Goal: Information Seeking & Learning: Learn about a topic

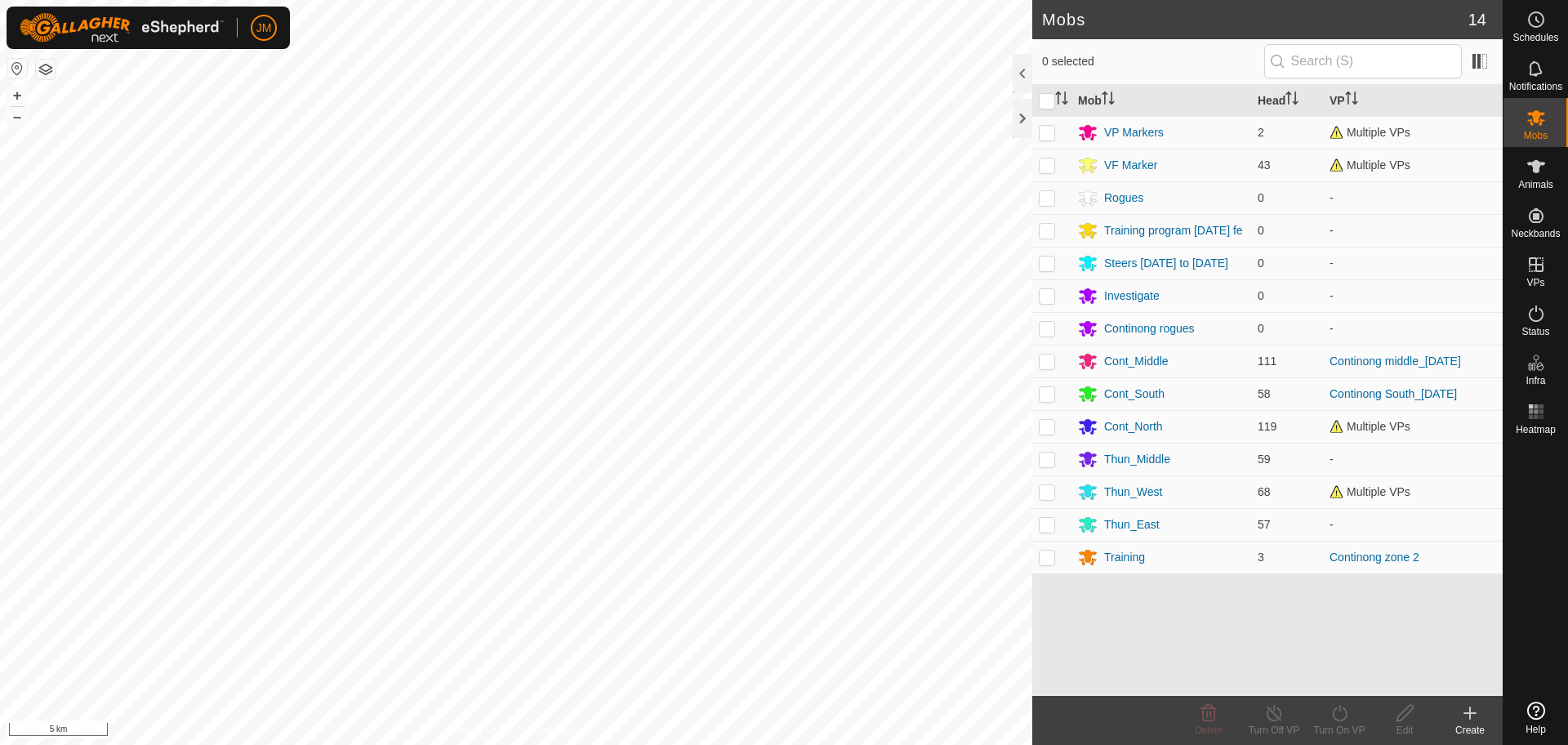
click at [1018, 119] on div at bounding box center [1022, 118] width 20 height 39
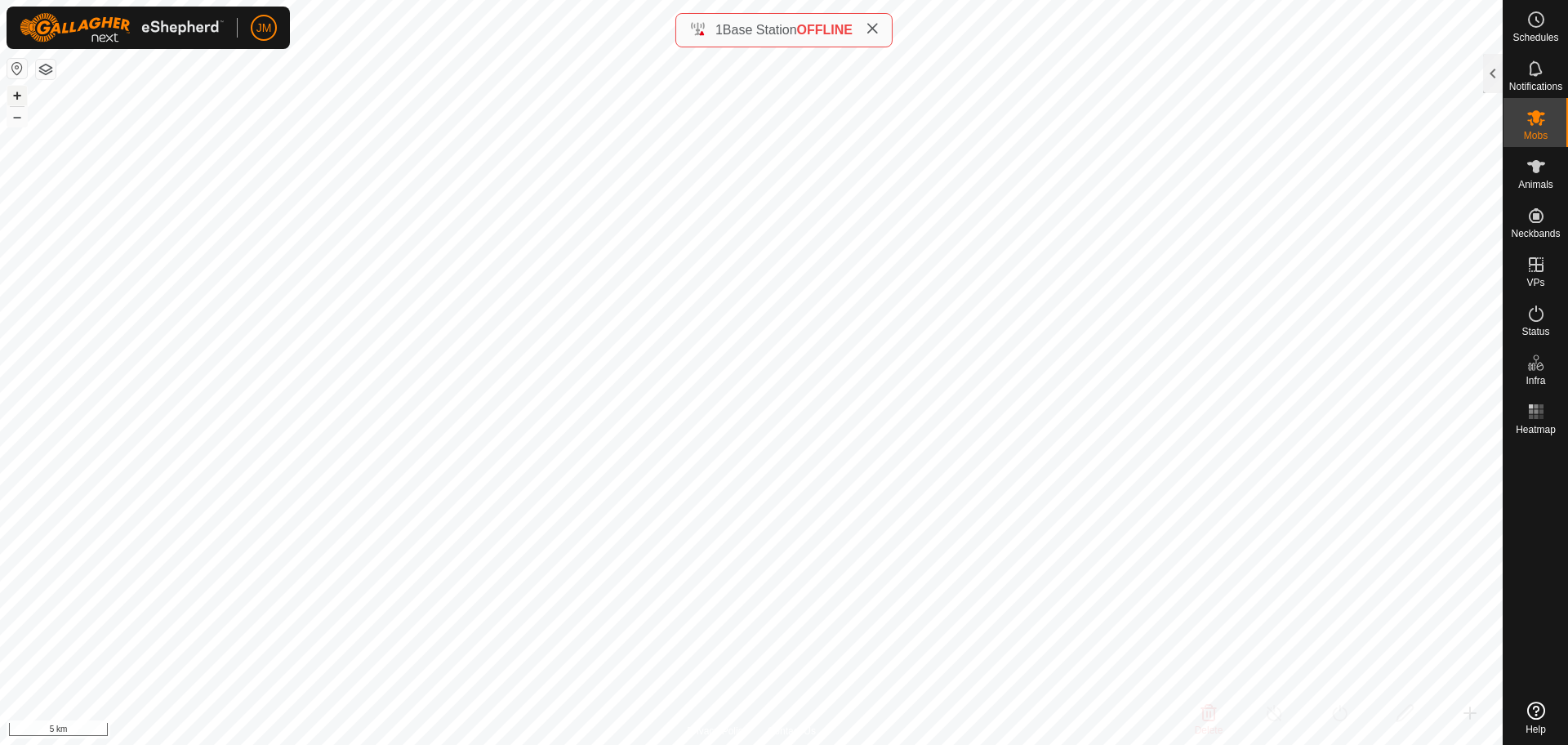
click at [13, 95] on button "+" at bounding box center [17, 96] width 20 height 20
click at [877, 27] on icon at bounding box center [873, 28] width 13 height 13
click at [1488, 75] on div at bounding box center [1493, 73] width 20 height 39
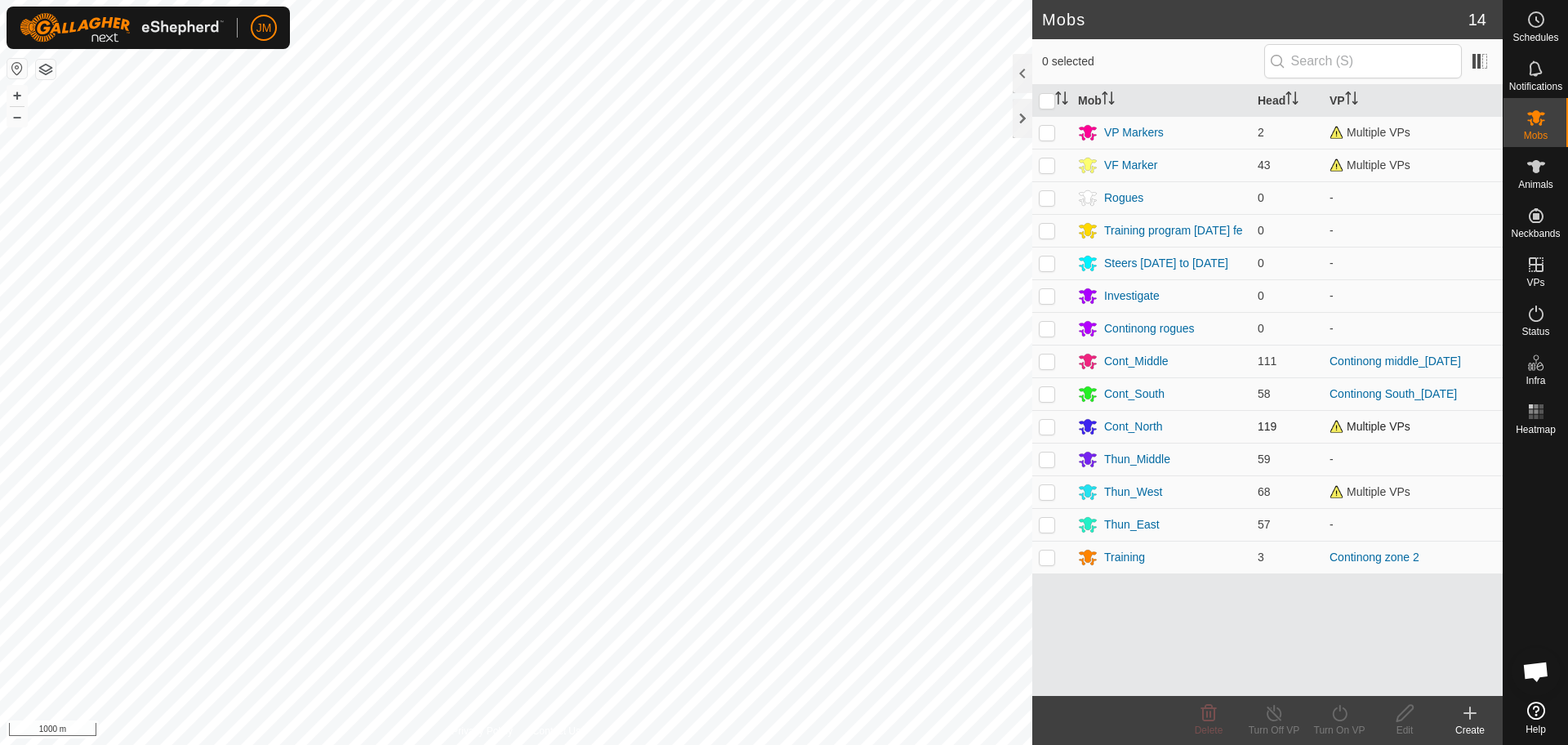
click at [1046, 437] on td at bounding box center [1052, 427] width 39 height 32
checkbox input "true"
click at [1148, 436] on div "Cont_North" at bounding box center [1134, 427] width 59 height 17
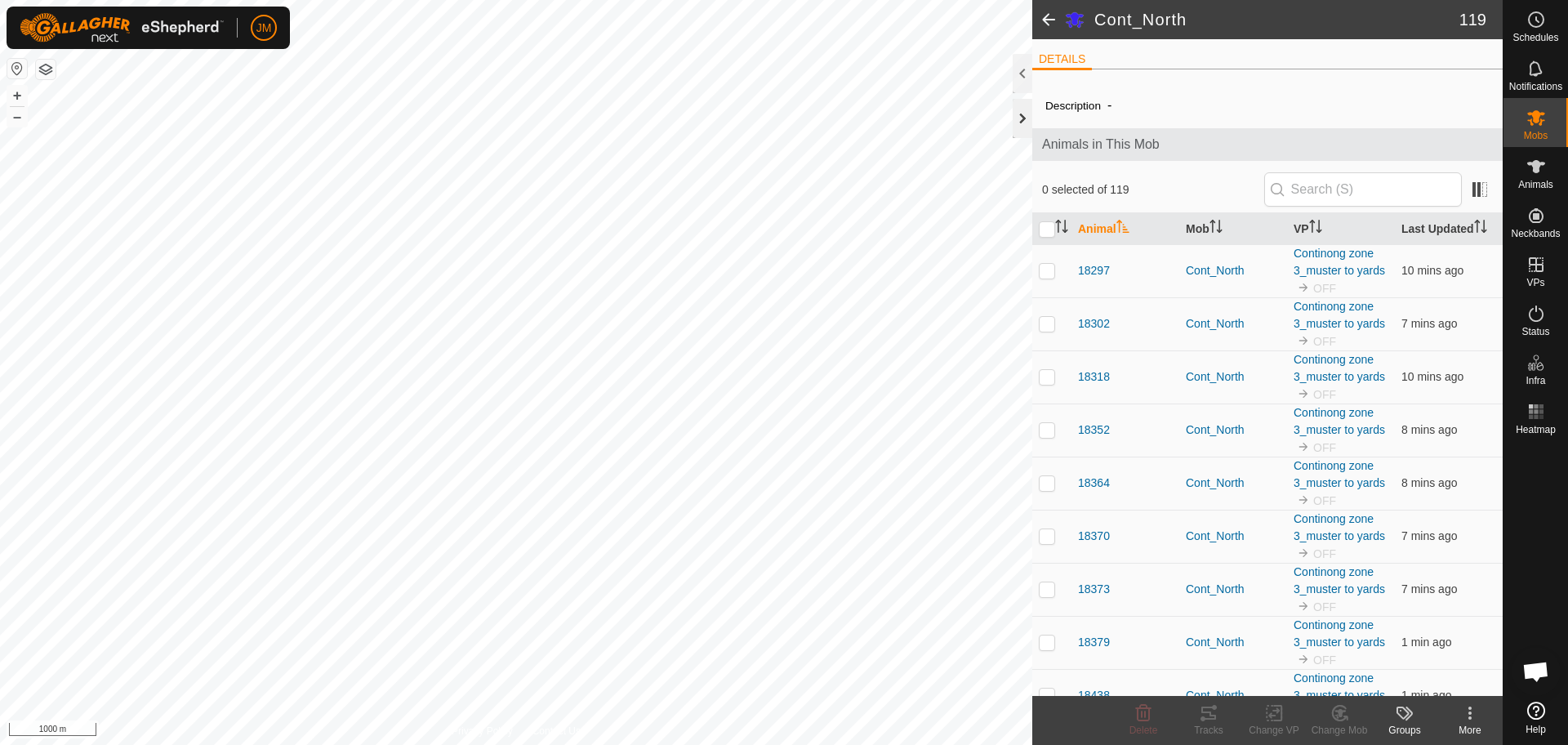
click at [1024, 113] on div at bounding box center [1022, 118] width 20 height 39
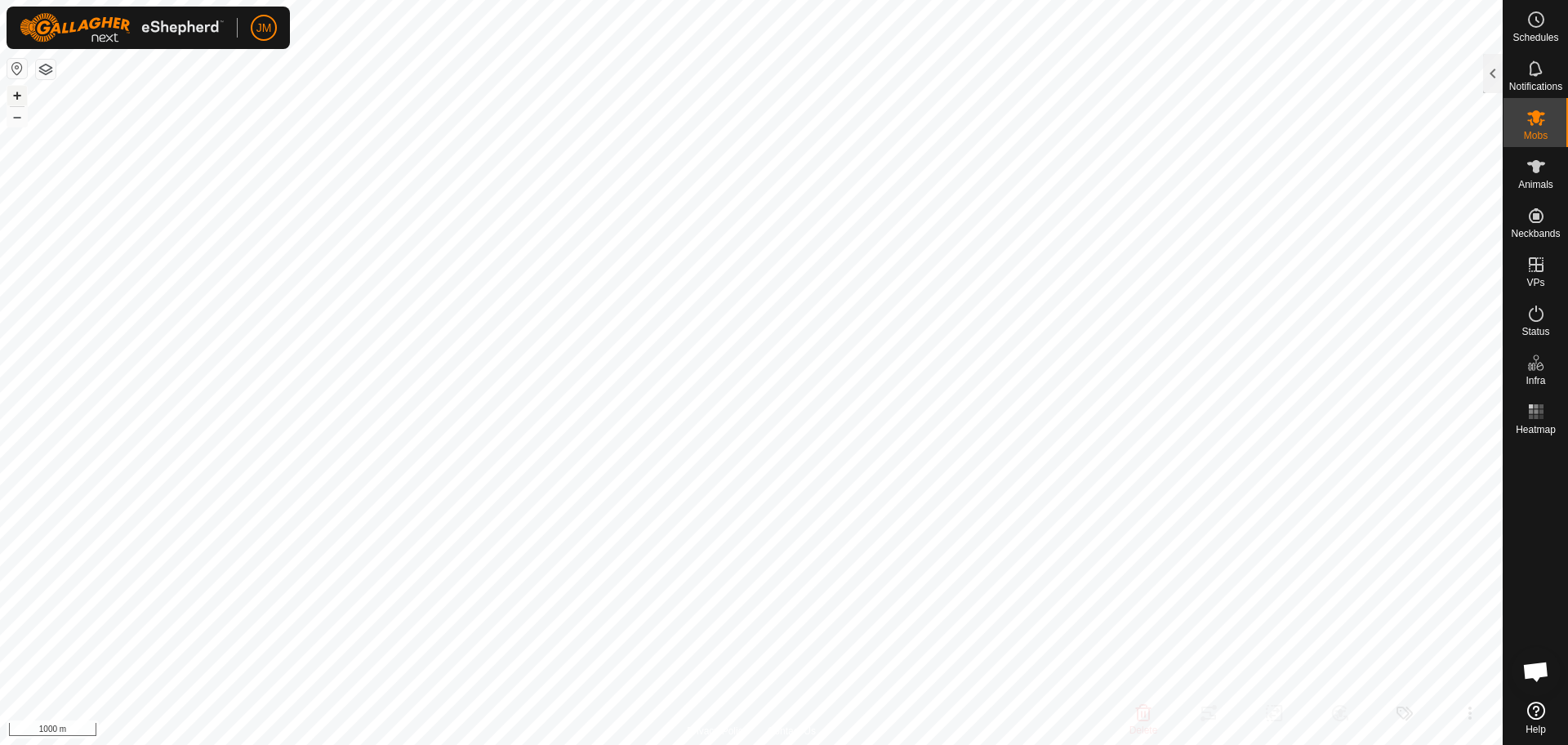
click at [15, 96] on button "+" at bounding box center [17, 96] width 20 height 20
type input "240102"
type input "-"
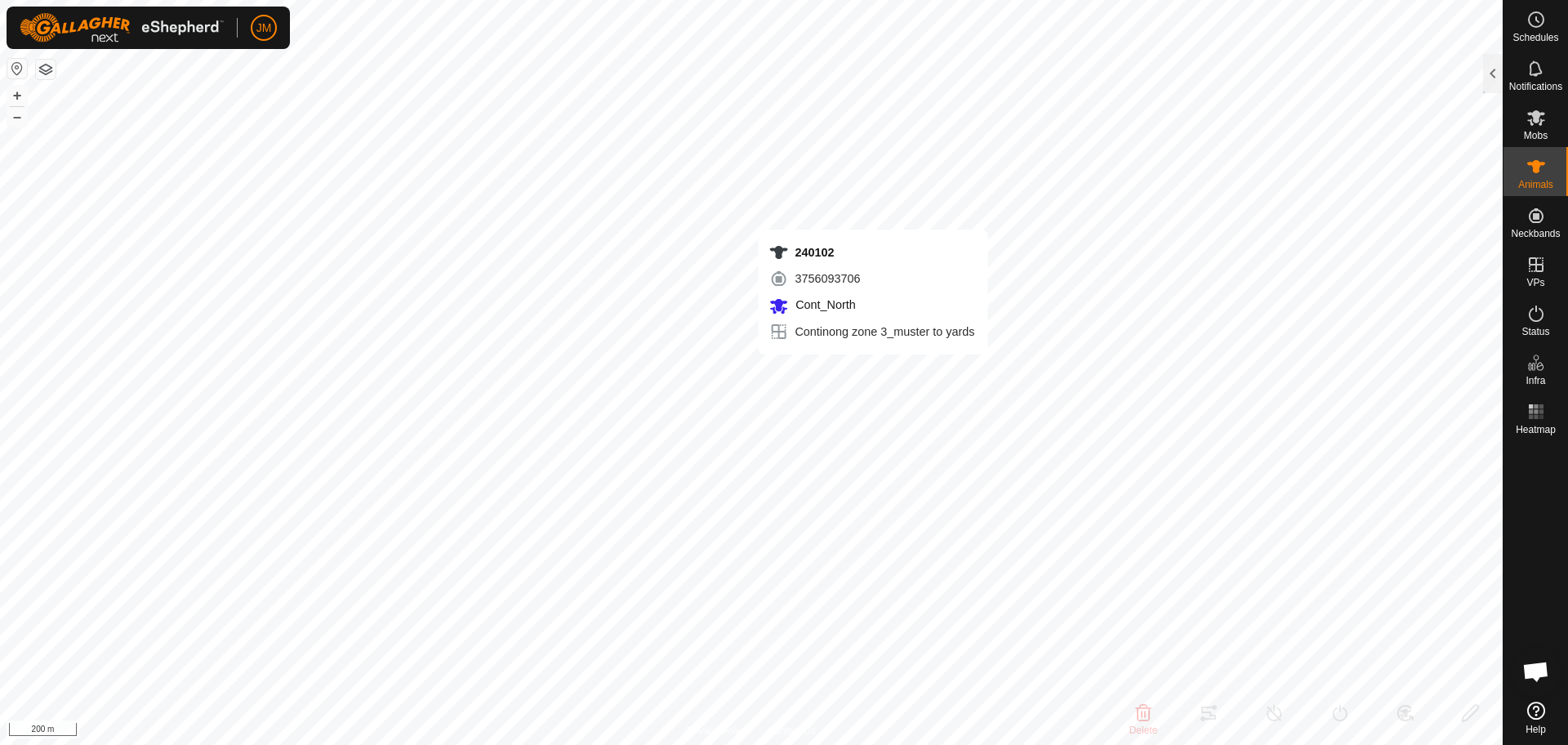
type input "-"
click at [18, 118] on button "–" at bounding box center [17, 117] width 20 height 20
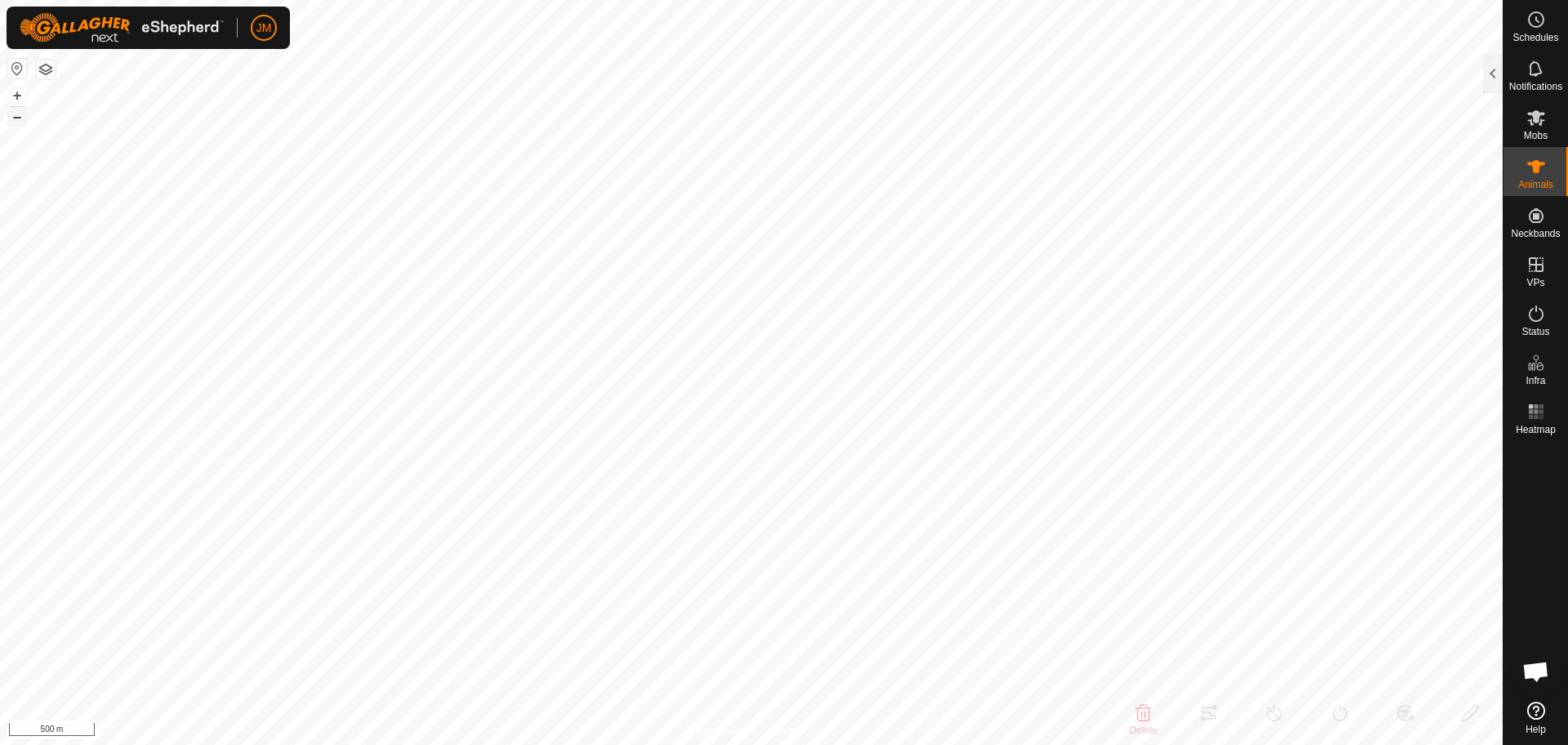
click at [18, 118] on button "–" at bounding box center [17, 117] width 20 height 20
click at [13, 94] on button "+" at bounding box center [17, 96] width 20 height 20
click at [15, 116] on button "–" at bounding box center [17, 117] width 20 height 20
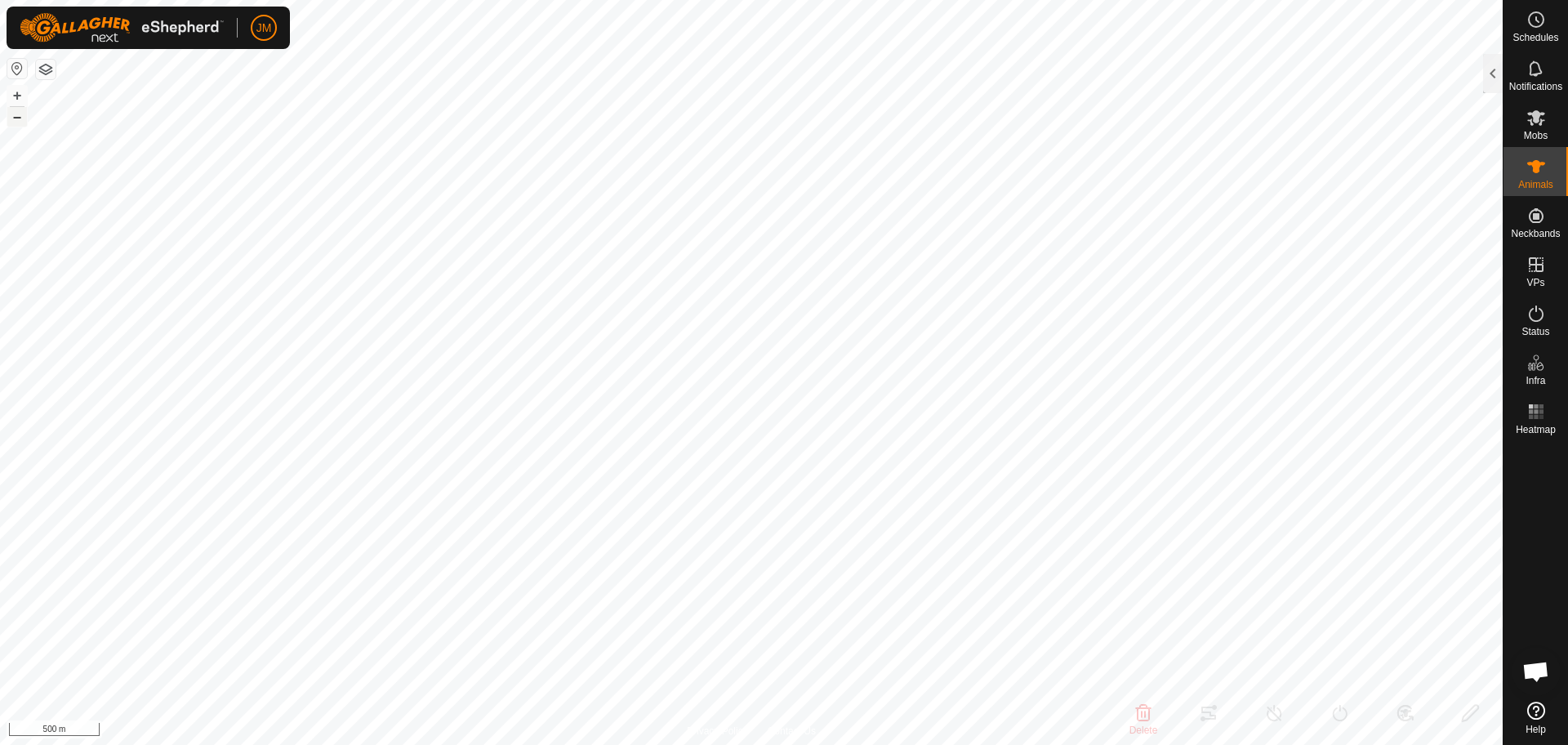
click at [15, 116] on button "–" at bounding box center [17, 117] width 20 height 20
click at [16, 94] on button "+" at bounding box center [17, 96] width 20 height 20
click at [1520, 128] on div "Mobs" at bounding box center [1536, 122] width 64 height 49
click at [1489, 69] on div at bounding box center [1493, 73] width 20 height 39
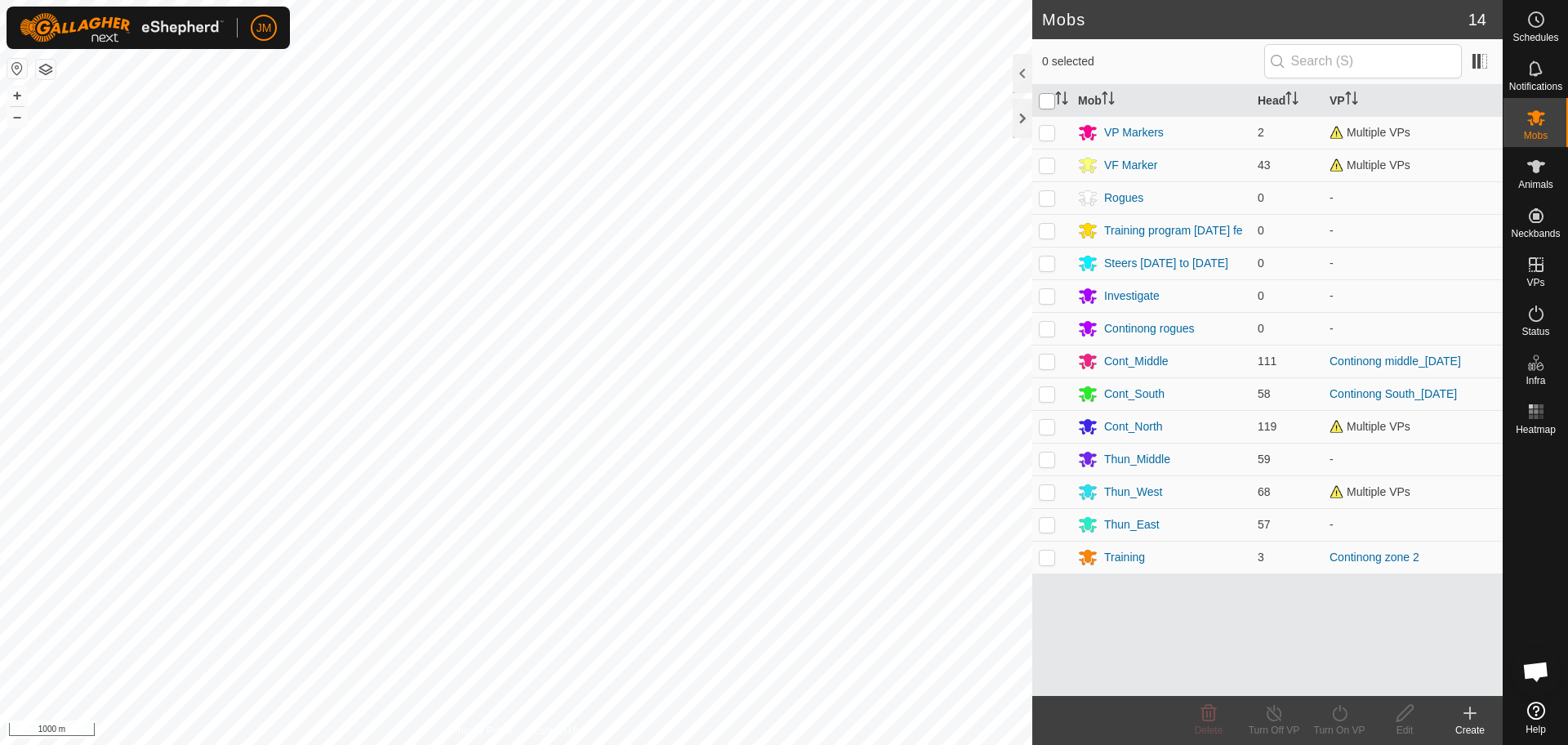
click at [1051, 104] on input "checkbox" at bounding box center [1047, 100] width 16 height 16
checkbox input "true"
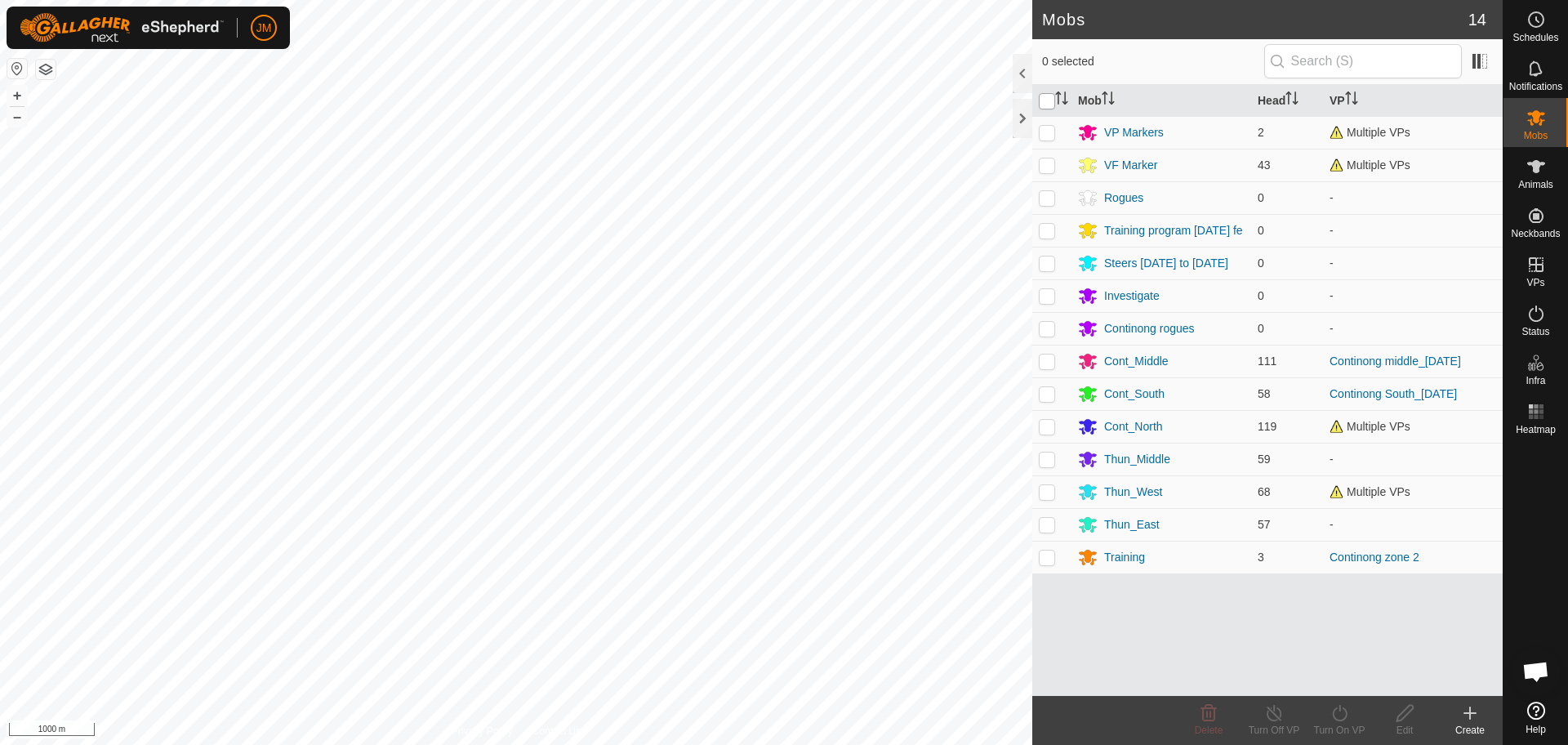
checkbox input "true"
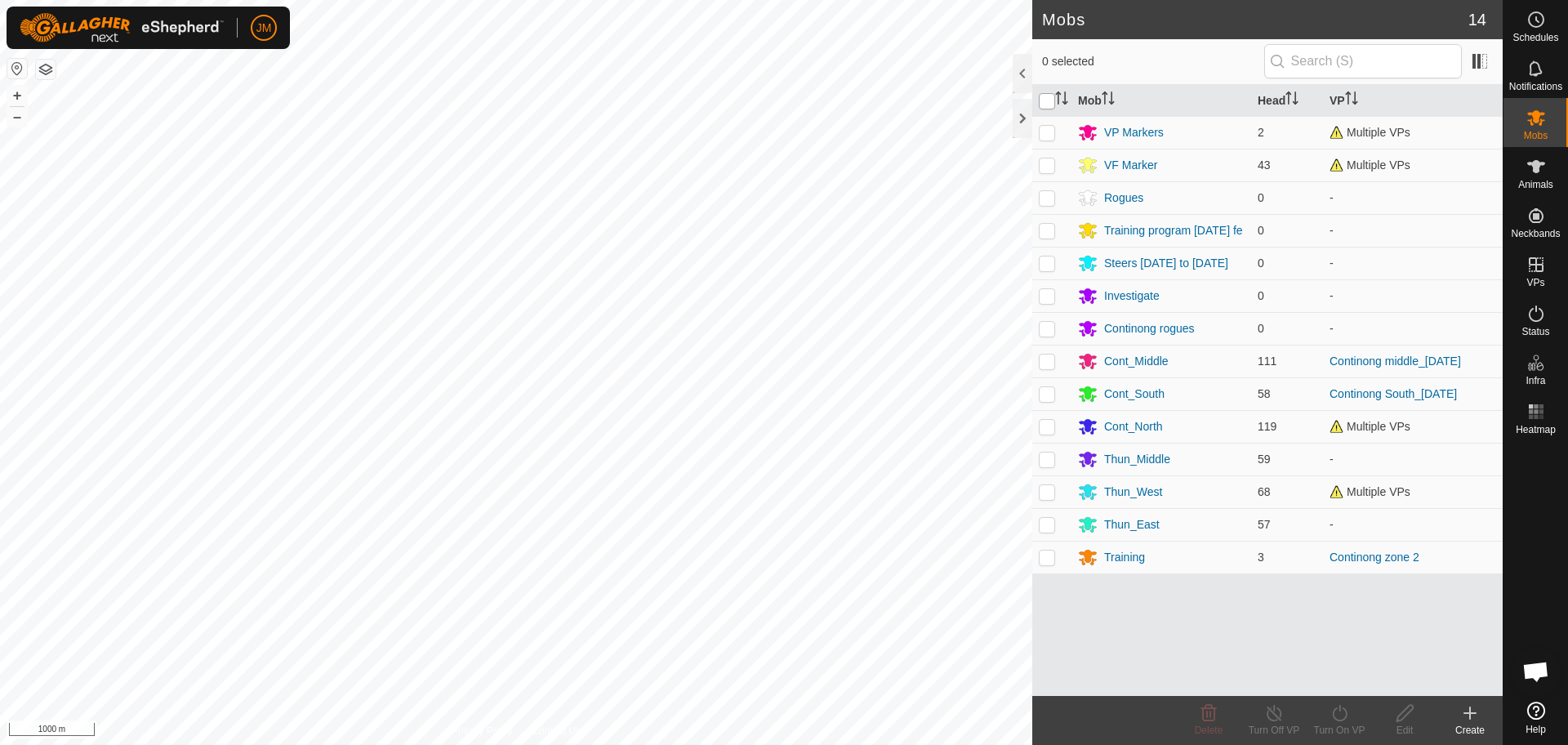
checkbox input "true"
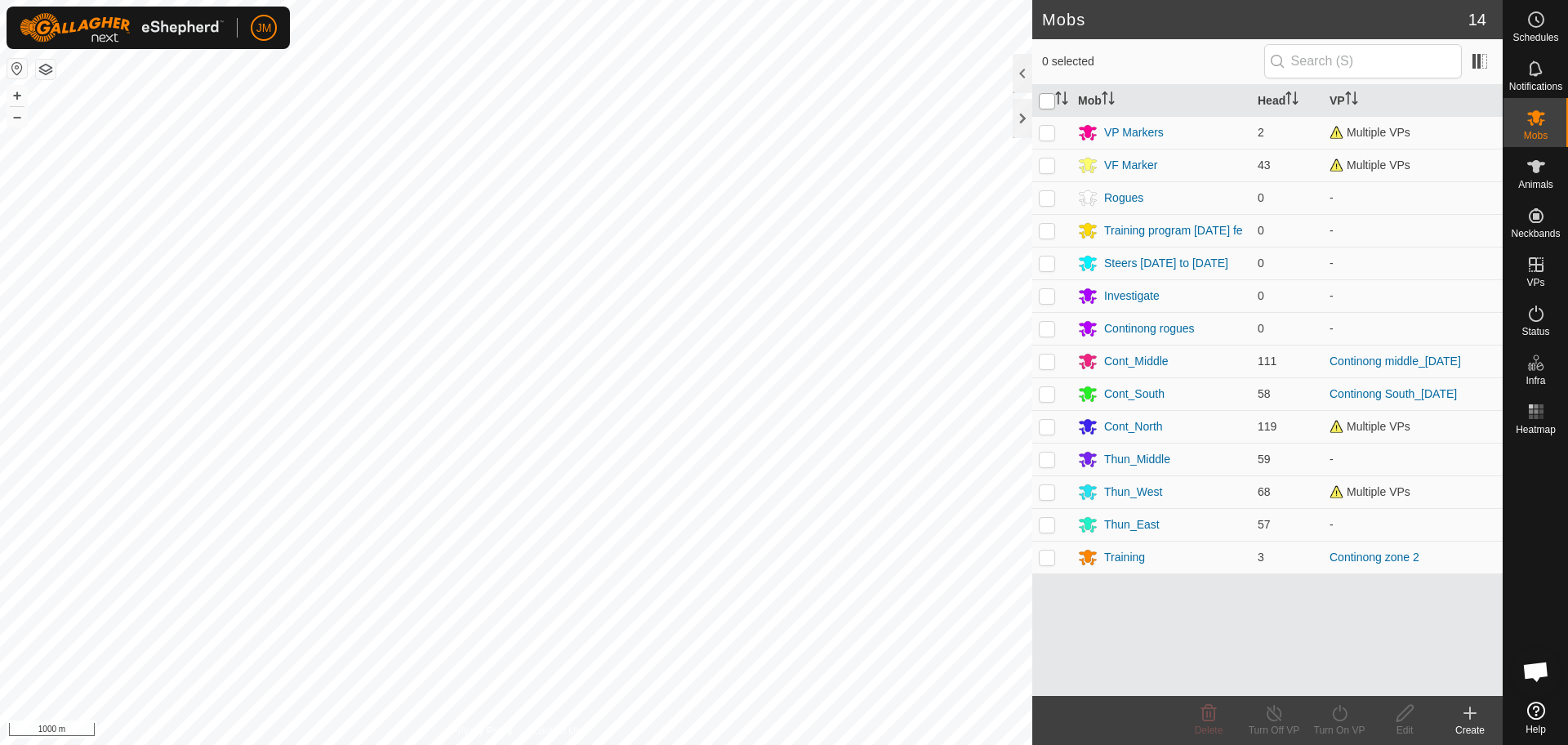
checkbox input "true"
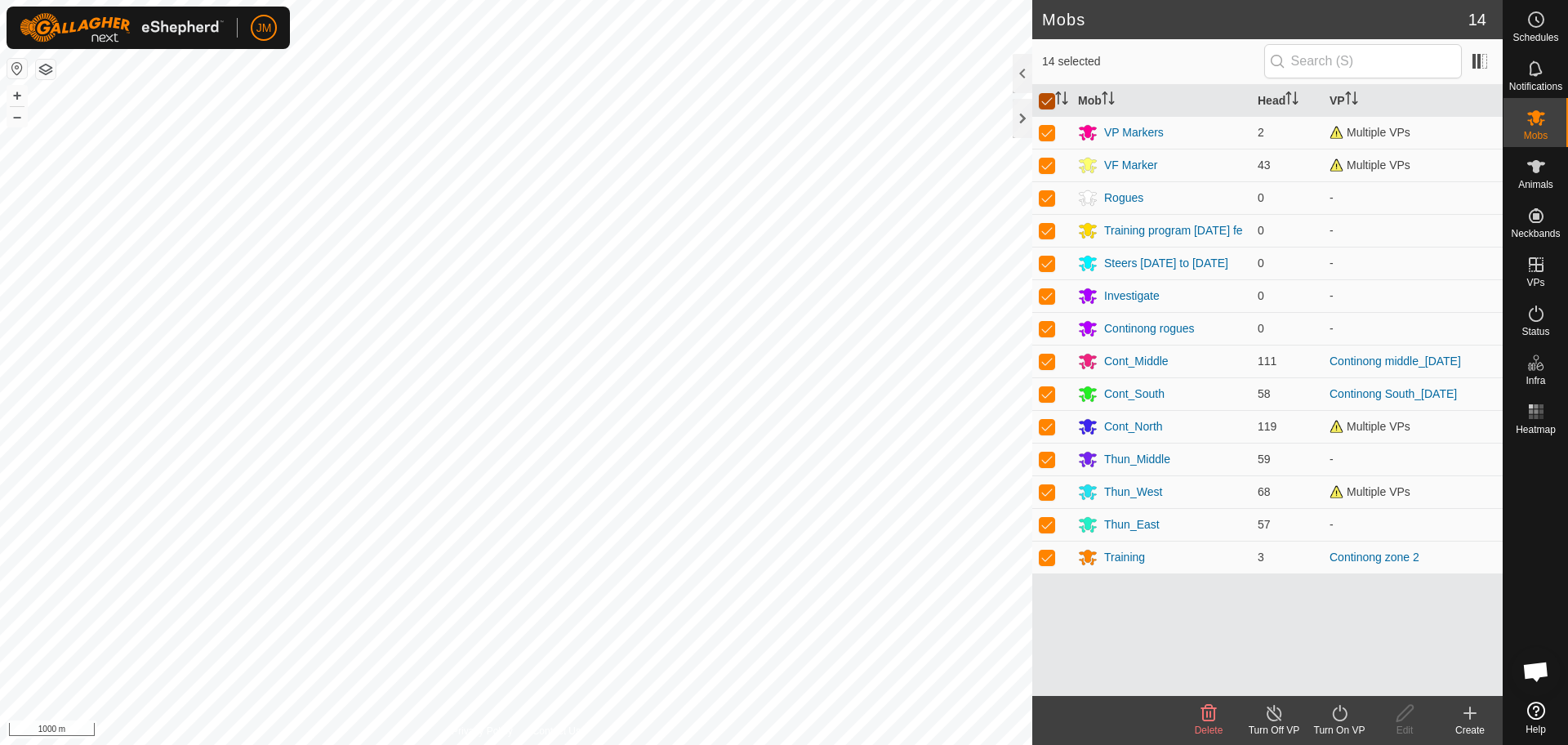
click at [1051, 104] on input "checkbox" at bounding box center [1047, 100] width 16 height 16
checkbox input "false"
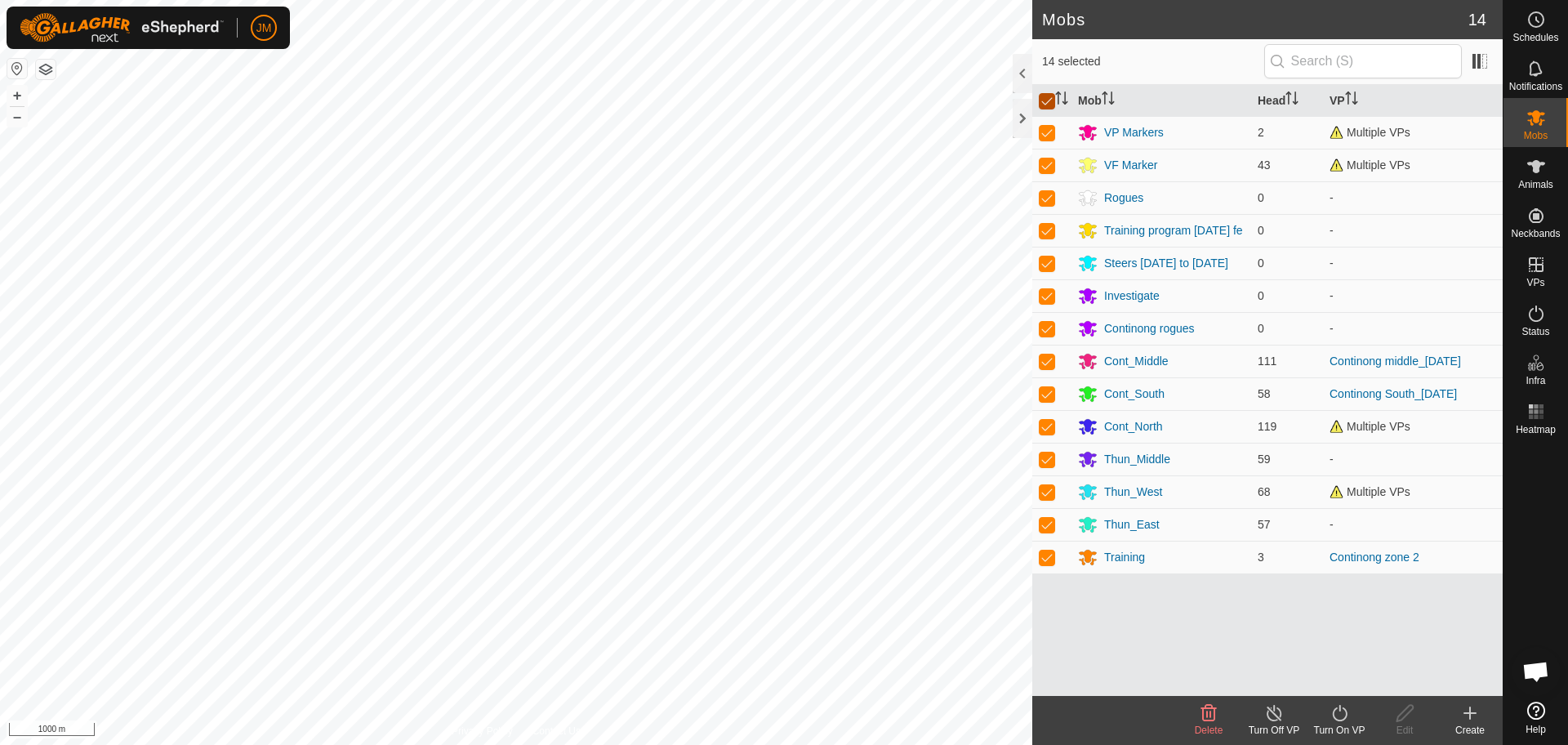
checkbox input "false"
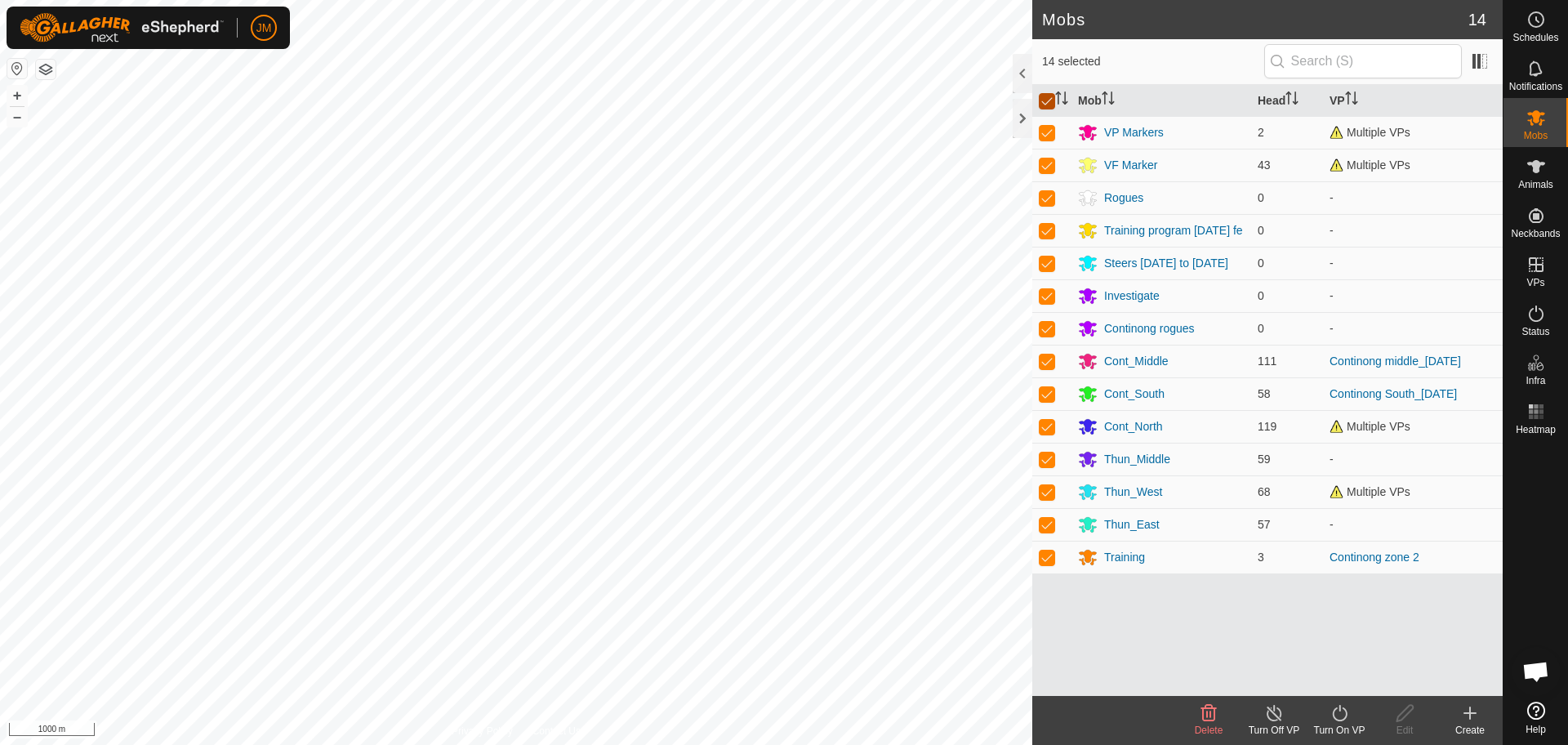
checkbox input "false"
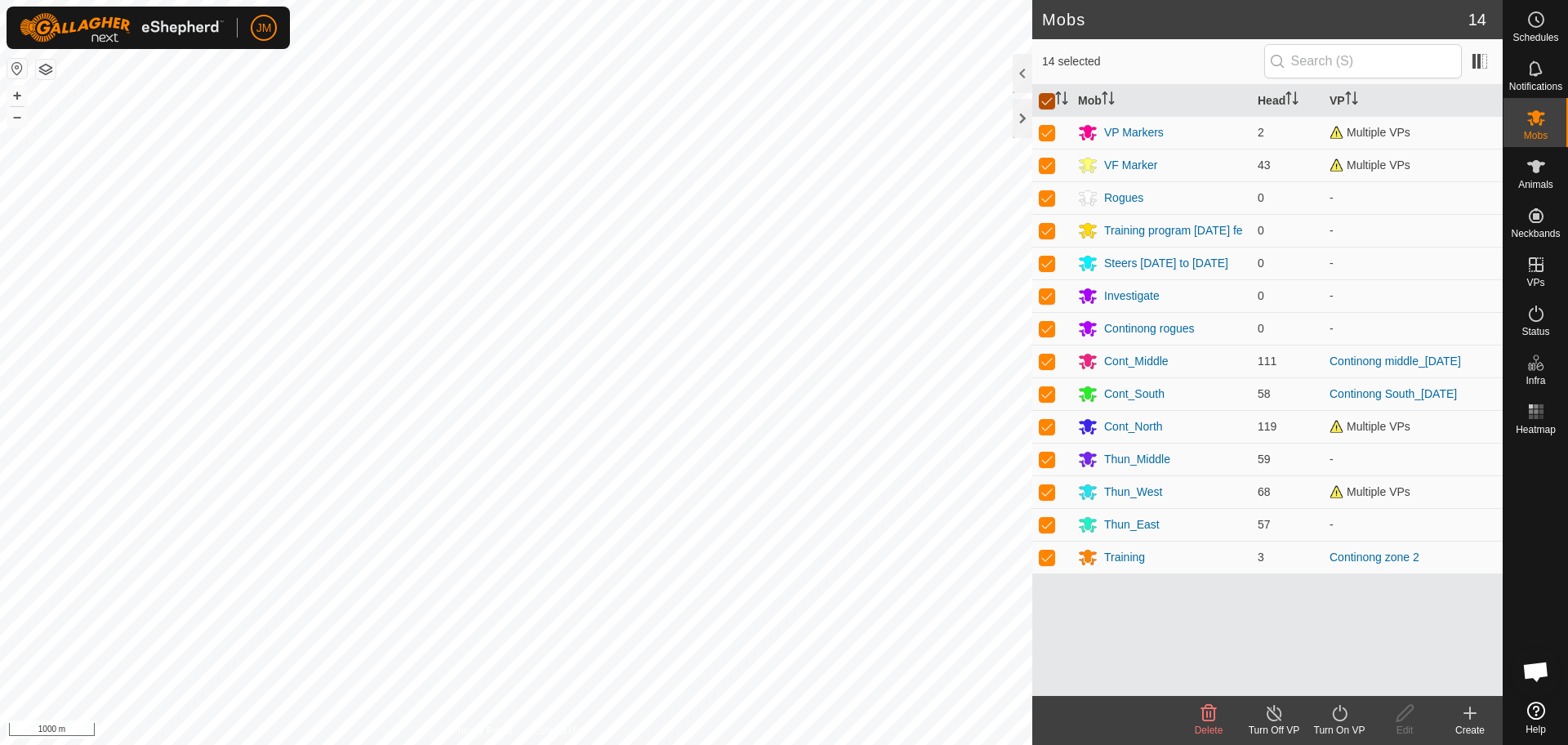
checkbox input "false"
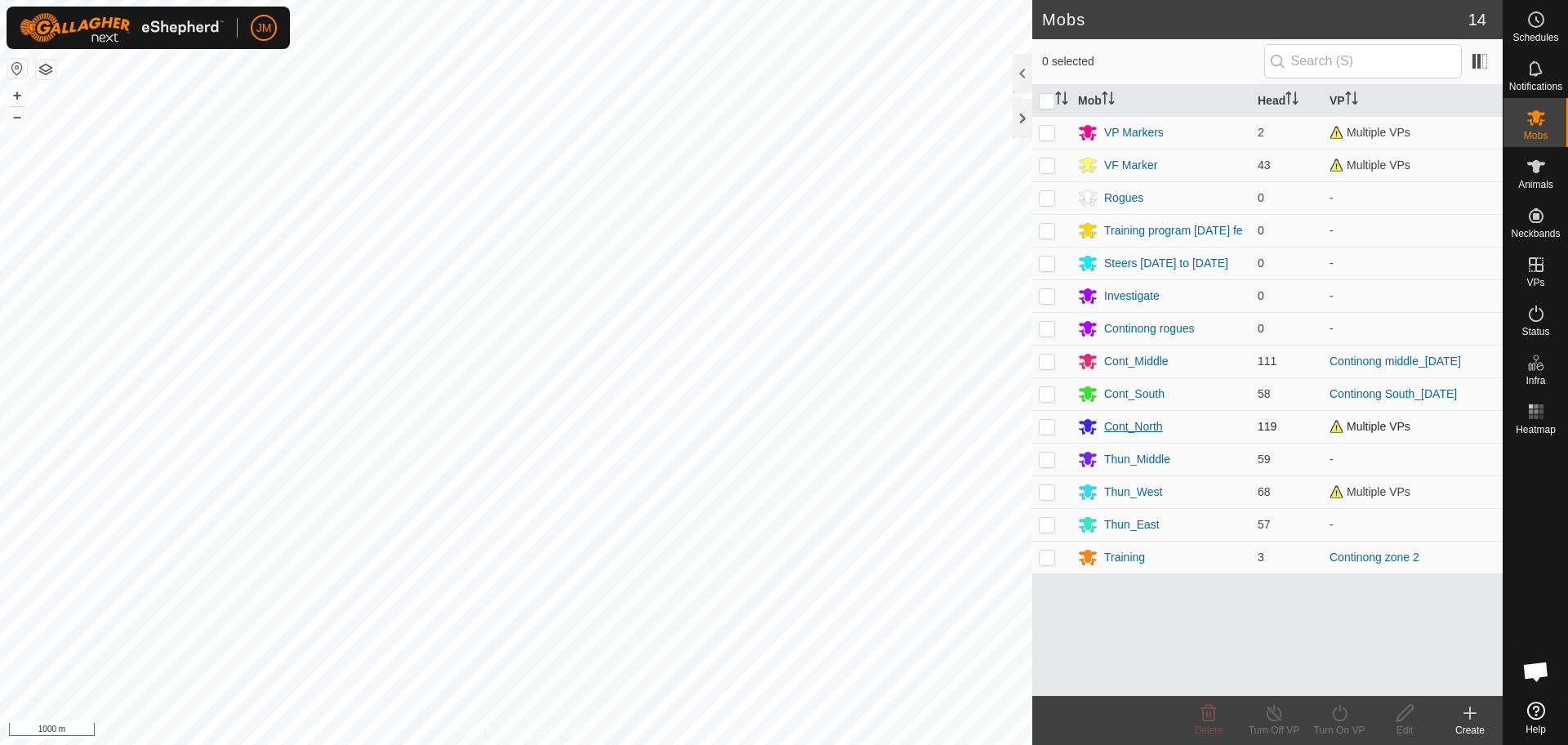
click at [1144, 427] on div "Cont_North" at bounding box center [1134, 427] width 59 height 17
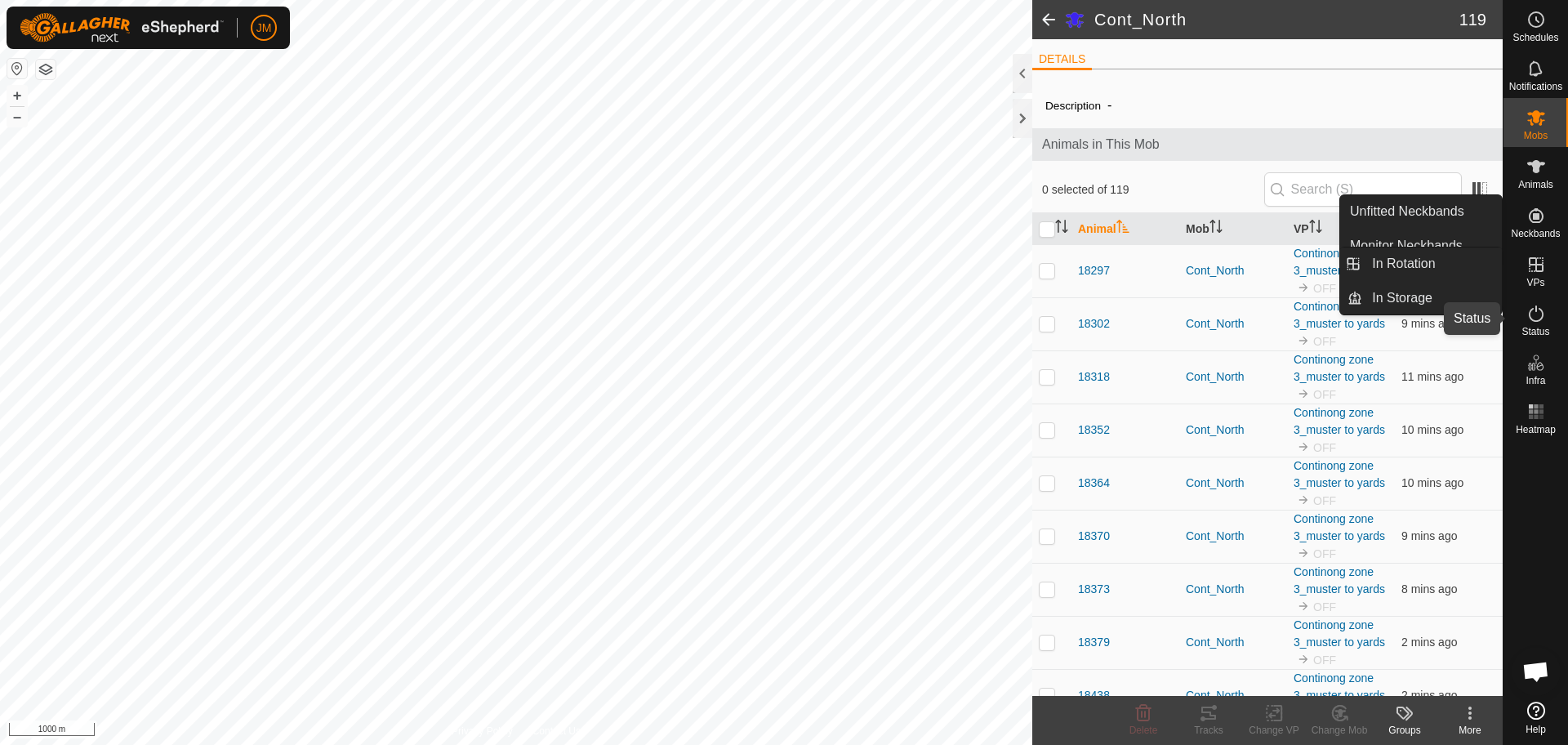
click at [1543, 329] on span "Status" at bounding box center [1535, 332] width 27 height 9
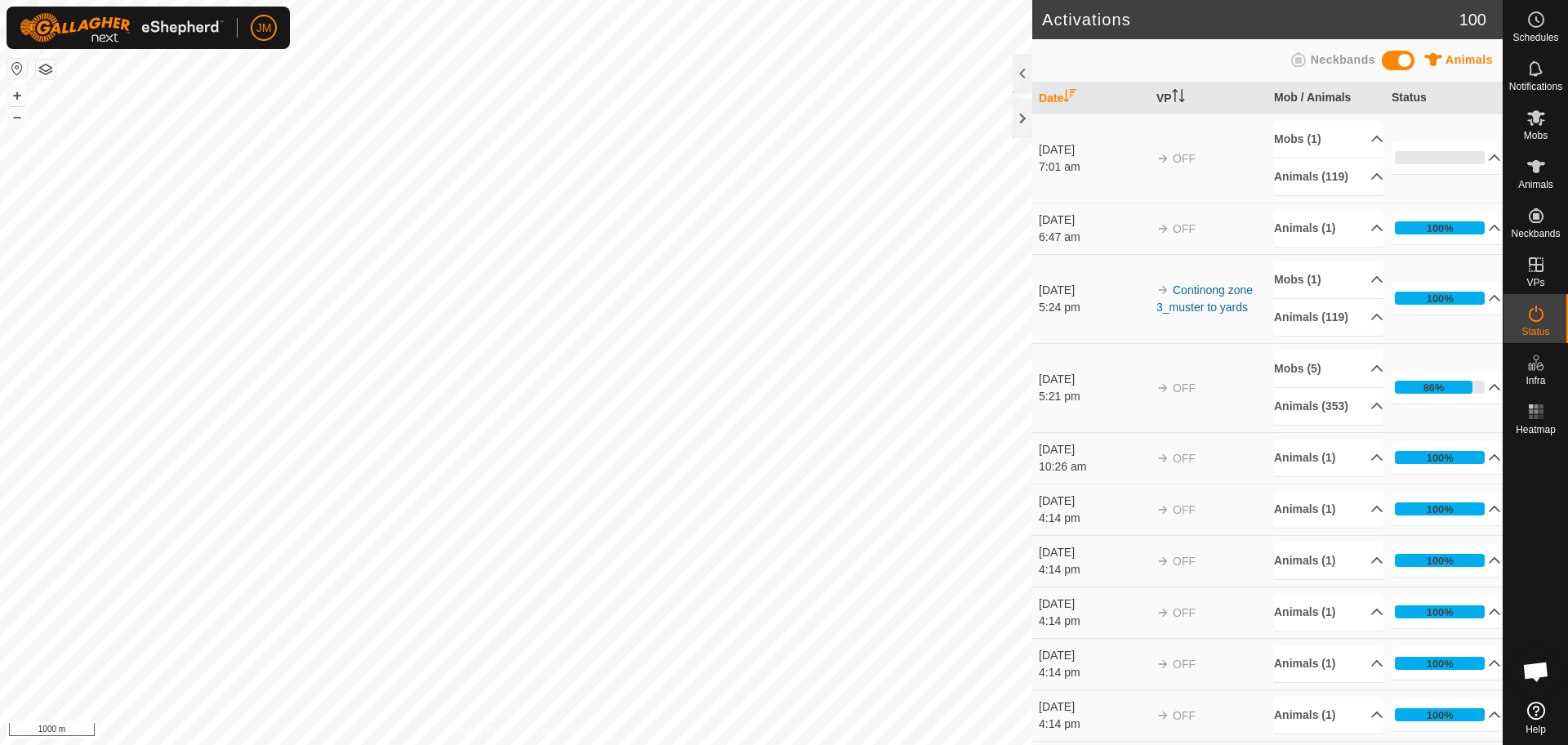
click at [1242, 190] on td "OFF" at bounding box center [1209, 158] width 117 height 89
click at [1351, 245] on p-accordion-header "Animals (1)" at bounding box center [1329, 228] width 110 height 37
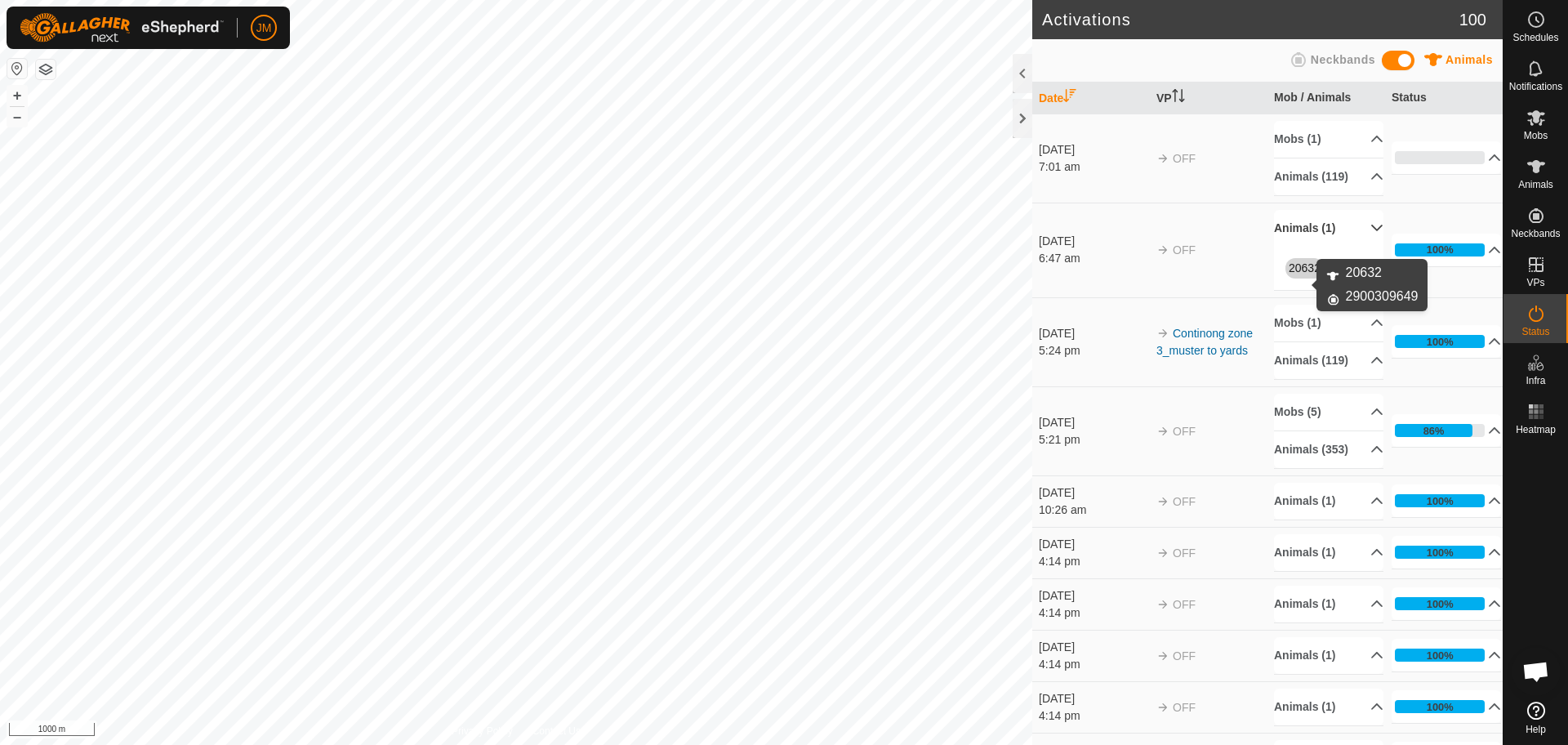
click at [1289, 275] on link "20632" at bounding box center [1306, 268] width 32 height 13
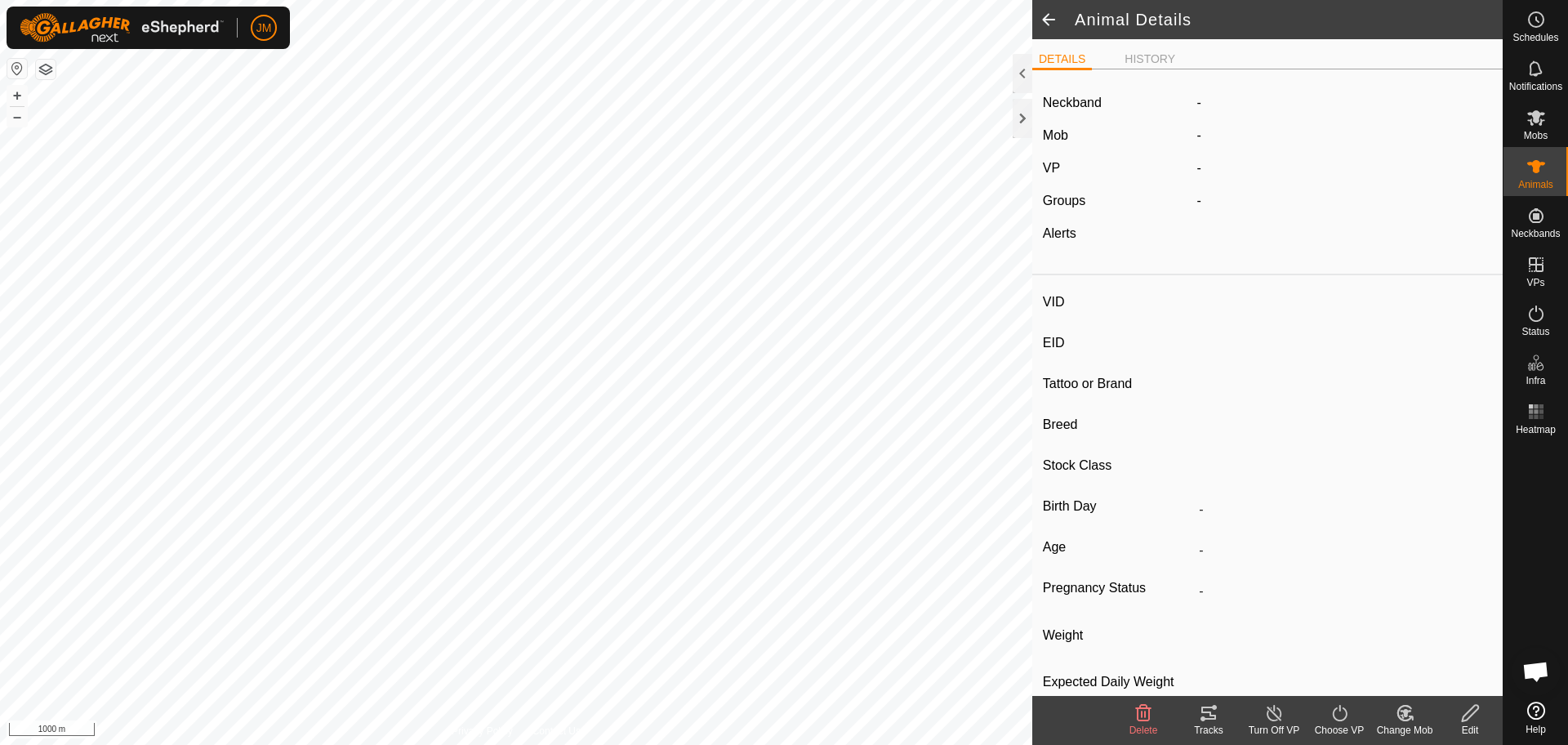
type input "20632"
type input "-"
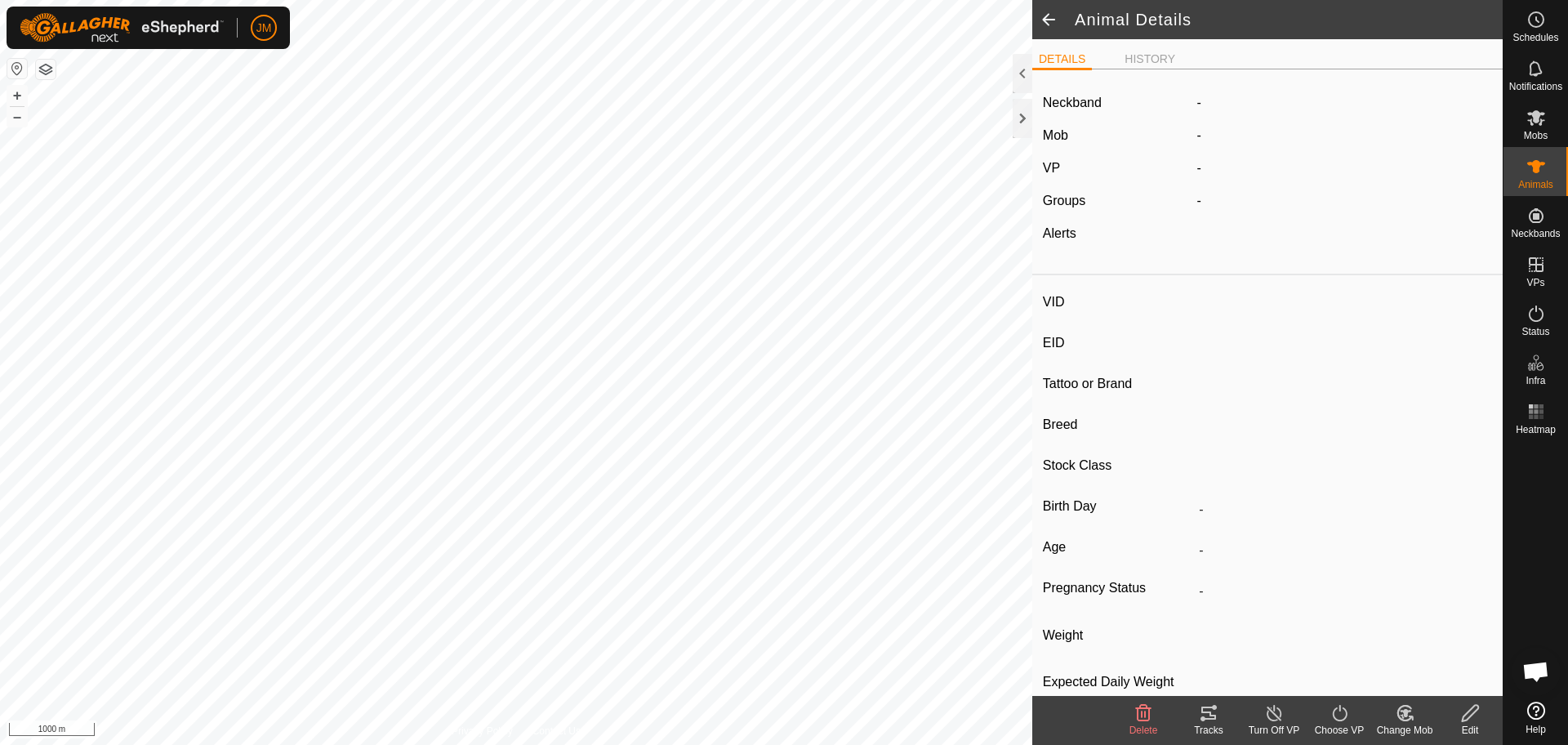
type input "-"
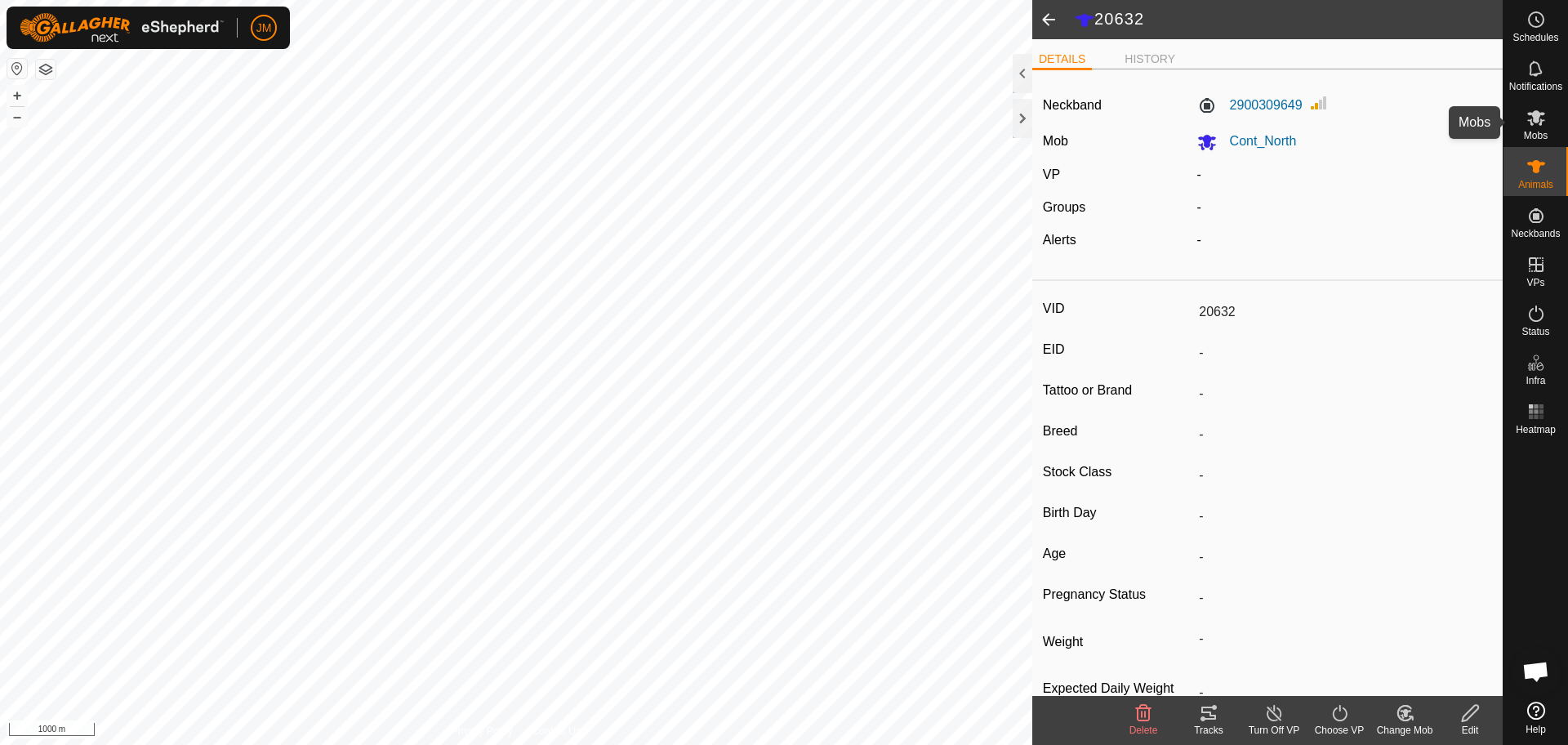
click at [1544, 124] on icon at bounding box center [1536, 118] width 20 height 20
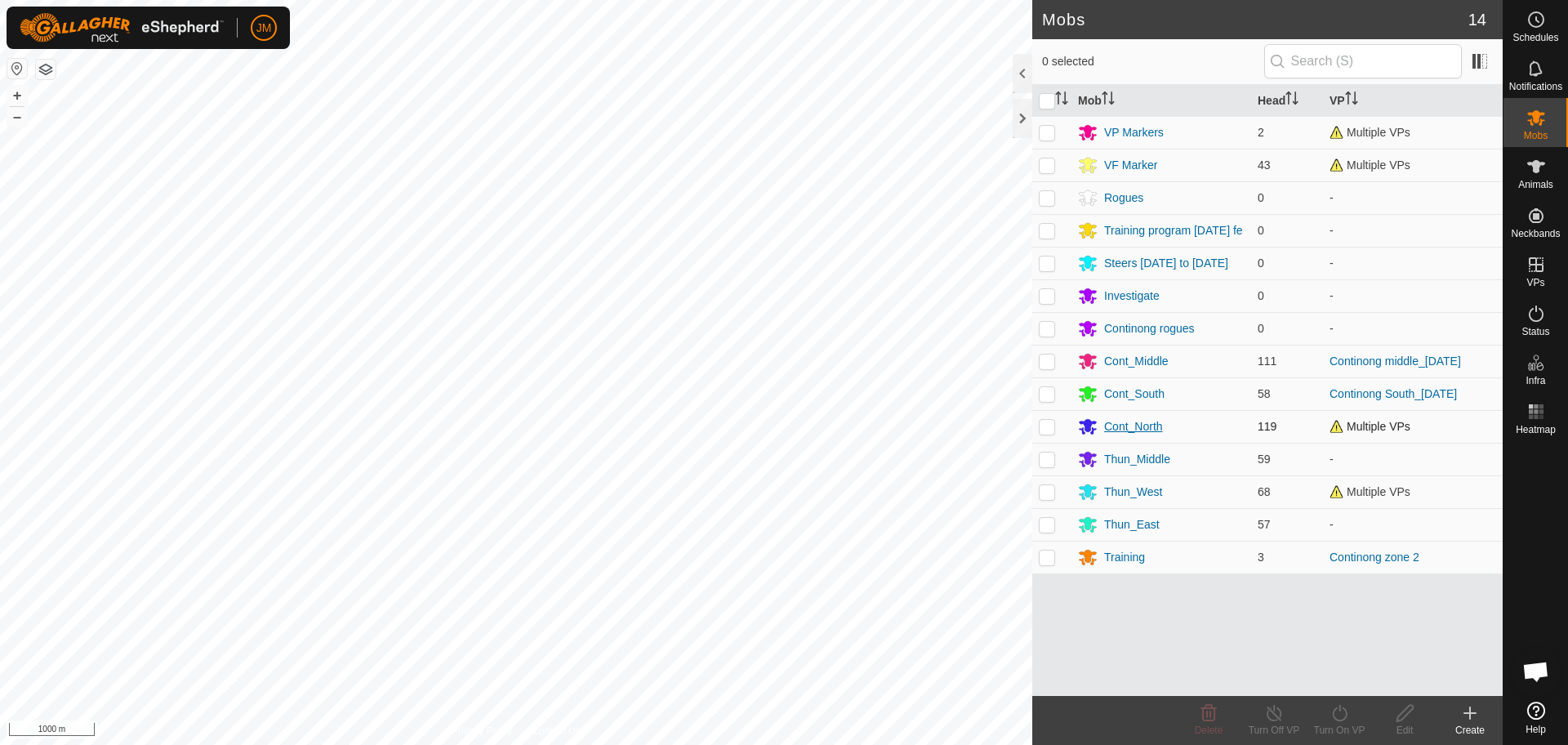
click at [1114, 427] on div "Cont_North" at bounding box center [1134, 427] width 59 height 17
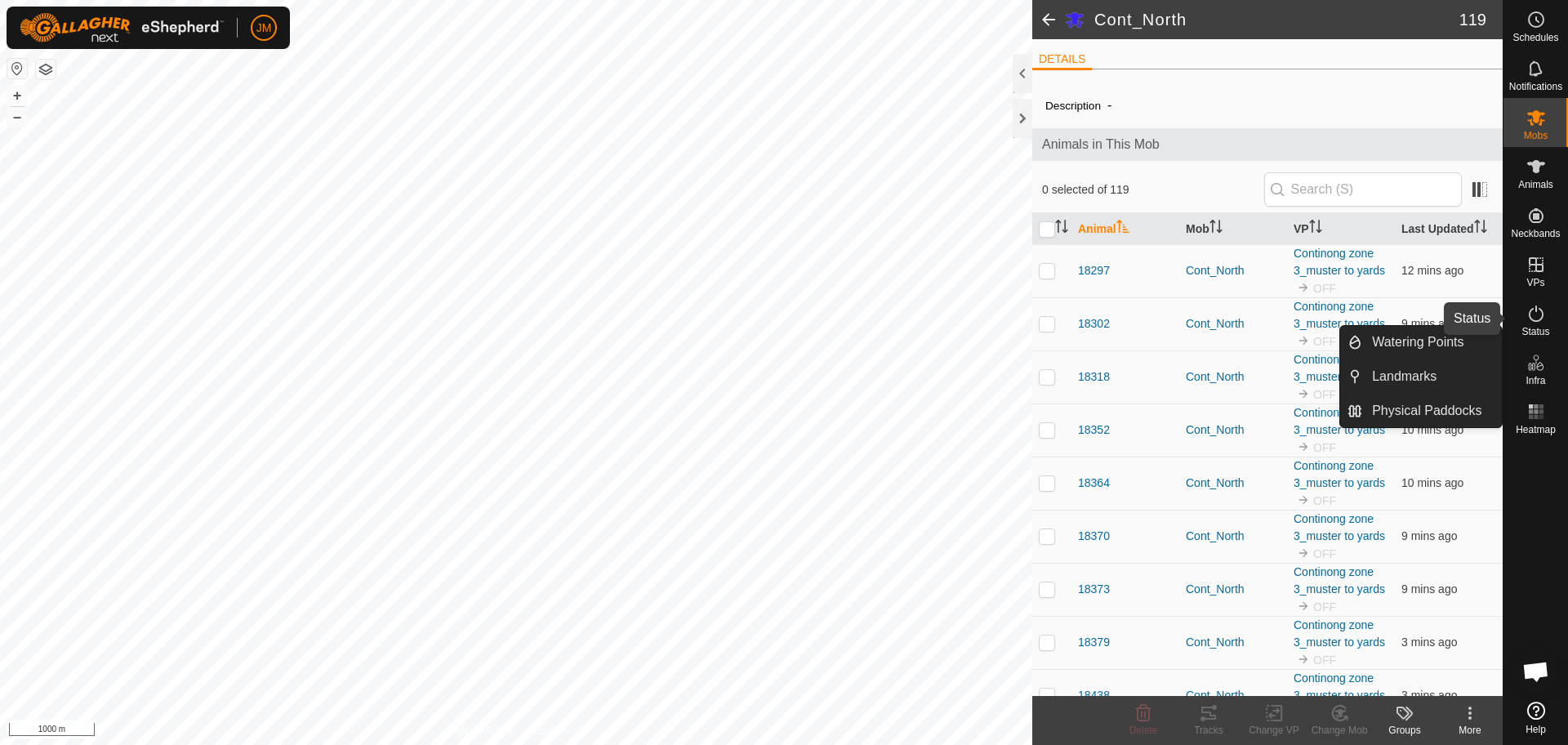
click at [1539, 323] on icon at bounding box center [1536, 314] width 20 height 20
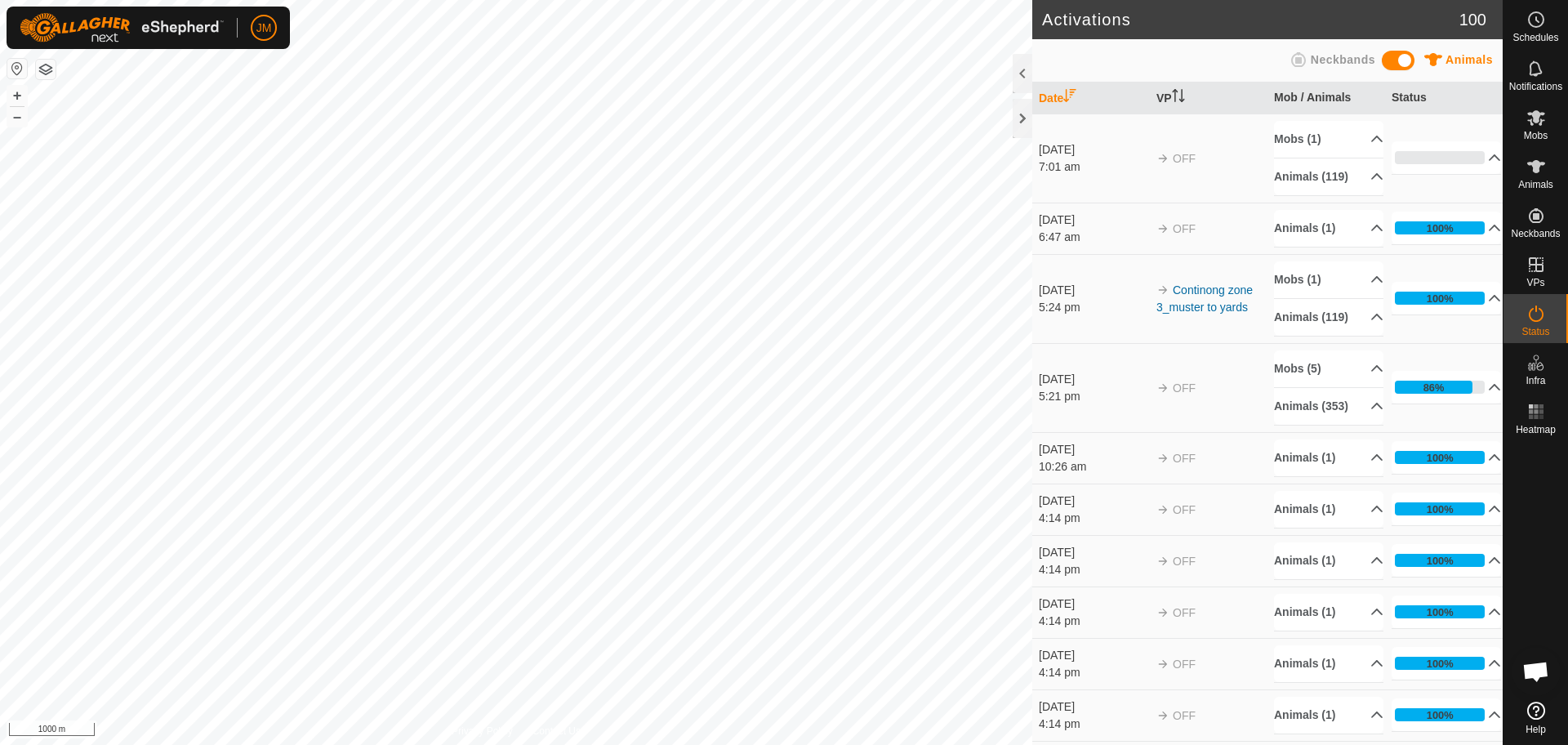
click at [1539, 323] on icon at bounding box center [1536, 314] width 20 height 20
click at [1355, 140] on p-accordion-header "Mobs (1)" at bounding box center [1329, 139] width 110 height 37
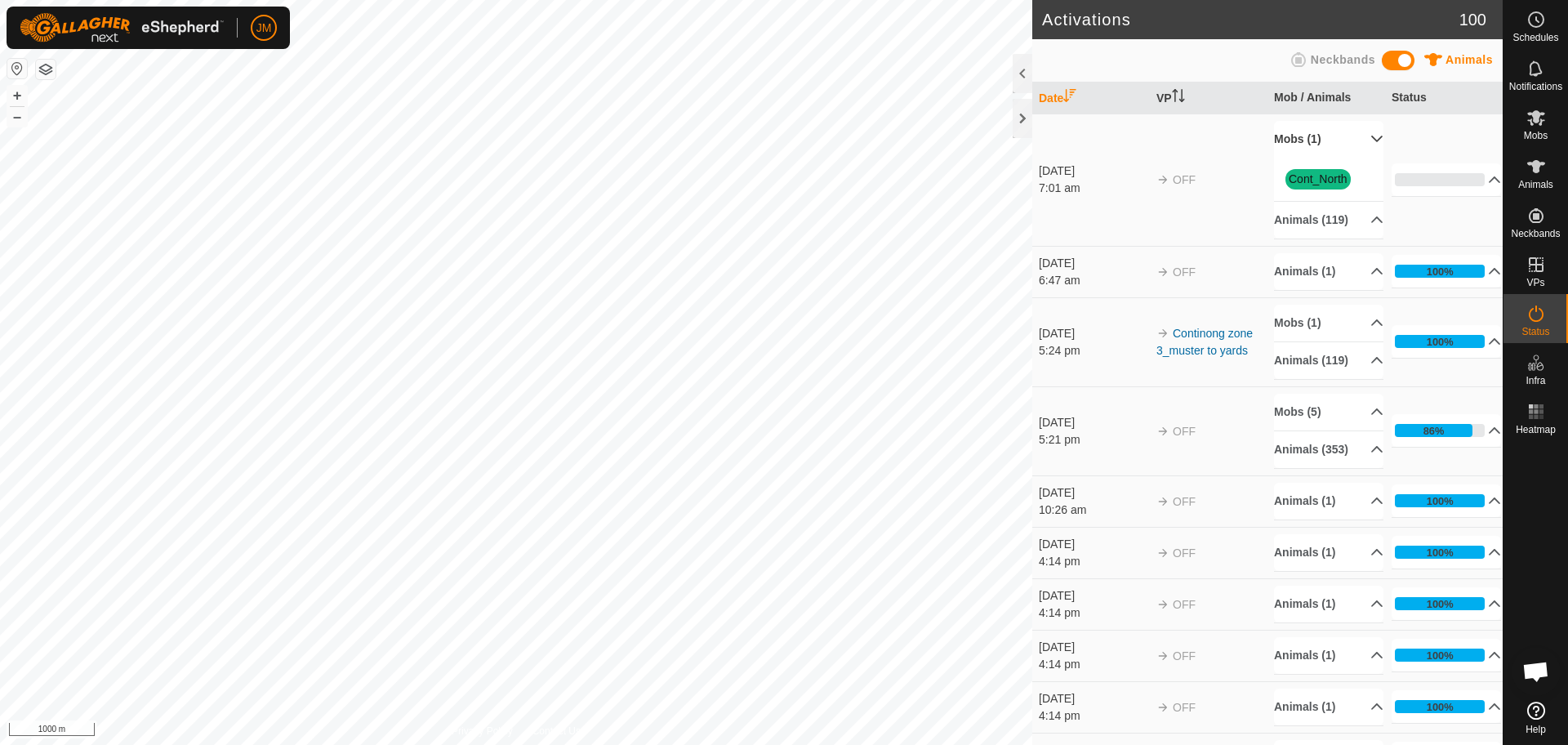
click at [1361, 136] on p-accordion-header "Mobs (1)" at bounding box center [1329, 139] width 110 height 37
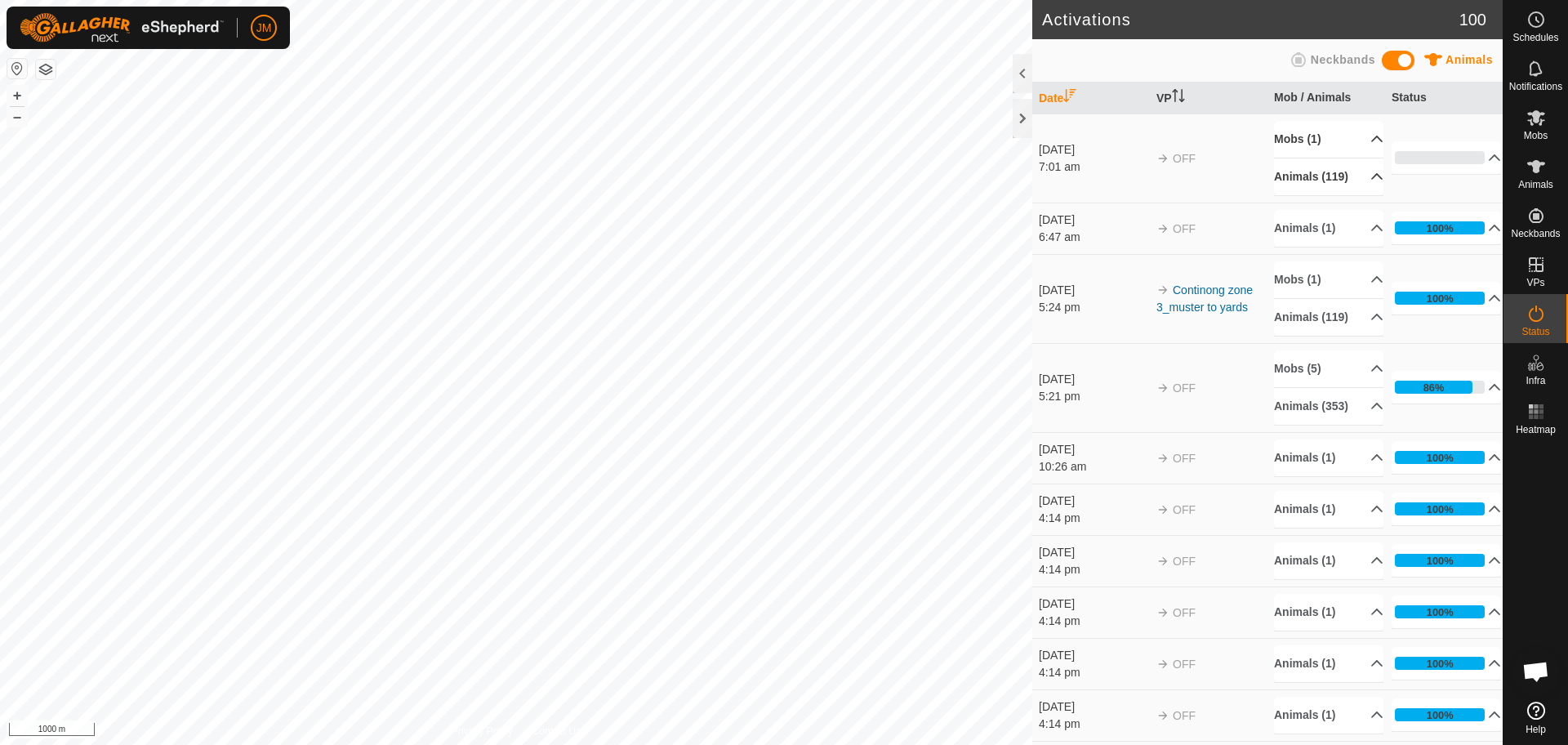
click at [1361, 194] on p-accordion-header "Animals (119)" at bounding box center [1329, 176] width 110 height 37
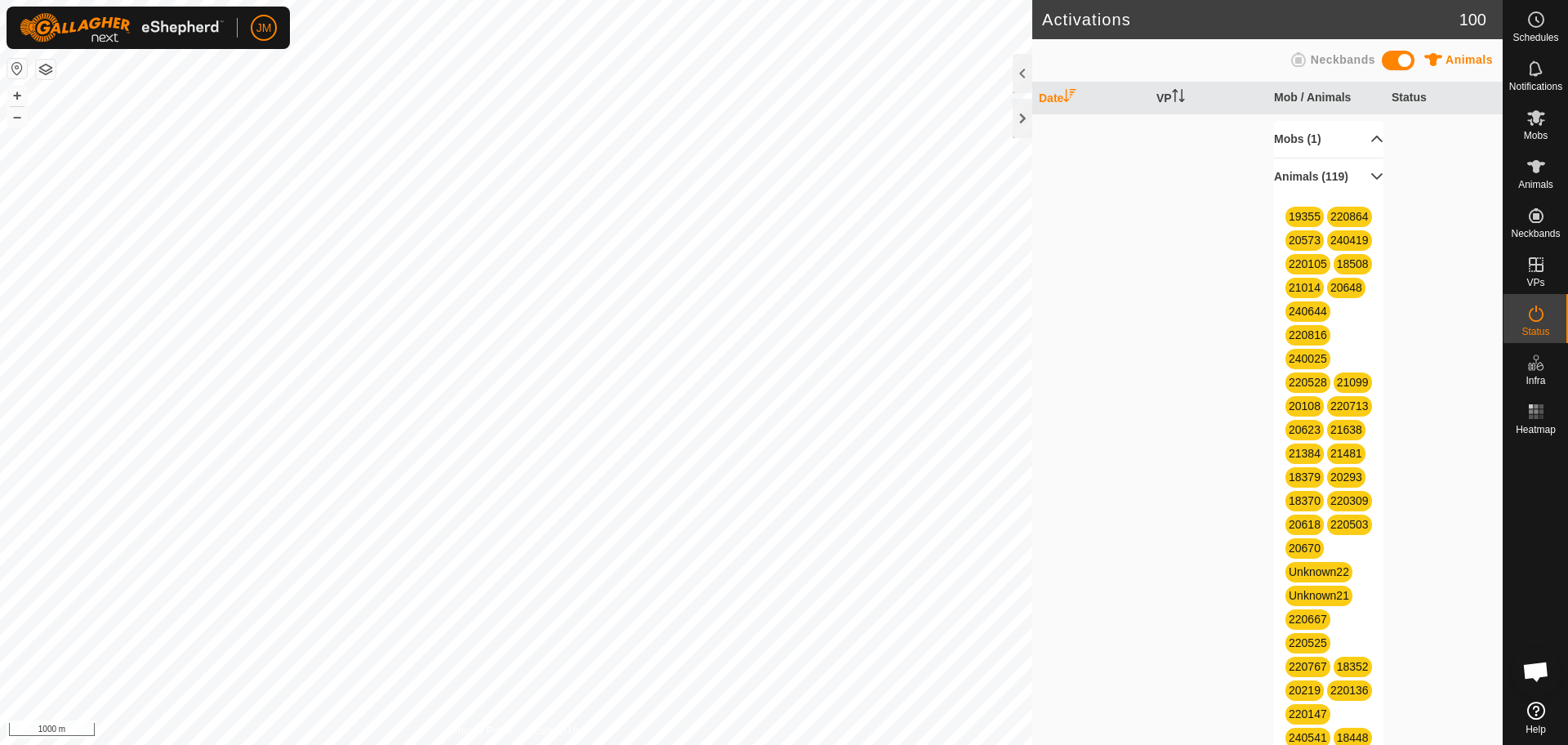
click at [1358, 179] on p-accordion-header "Animals (119)" at bounding box center [1329, 176] width 110 height 37
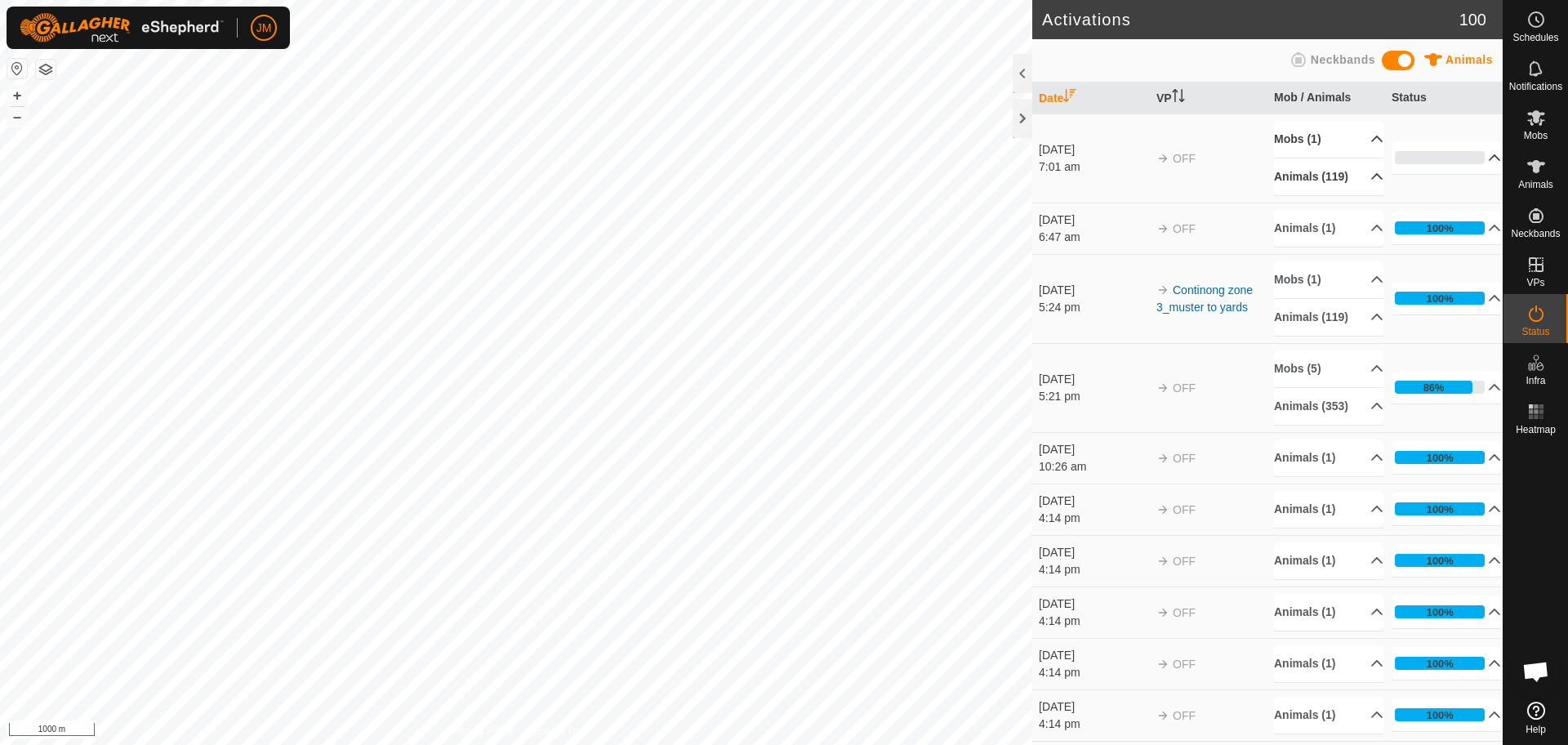
click at [1472, 165] on p-accordion-header "0%" at bounding box center [1447, 157] width 110 height 32
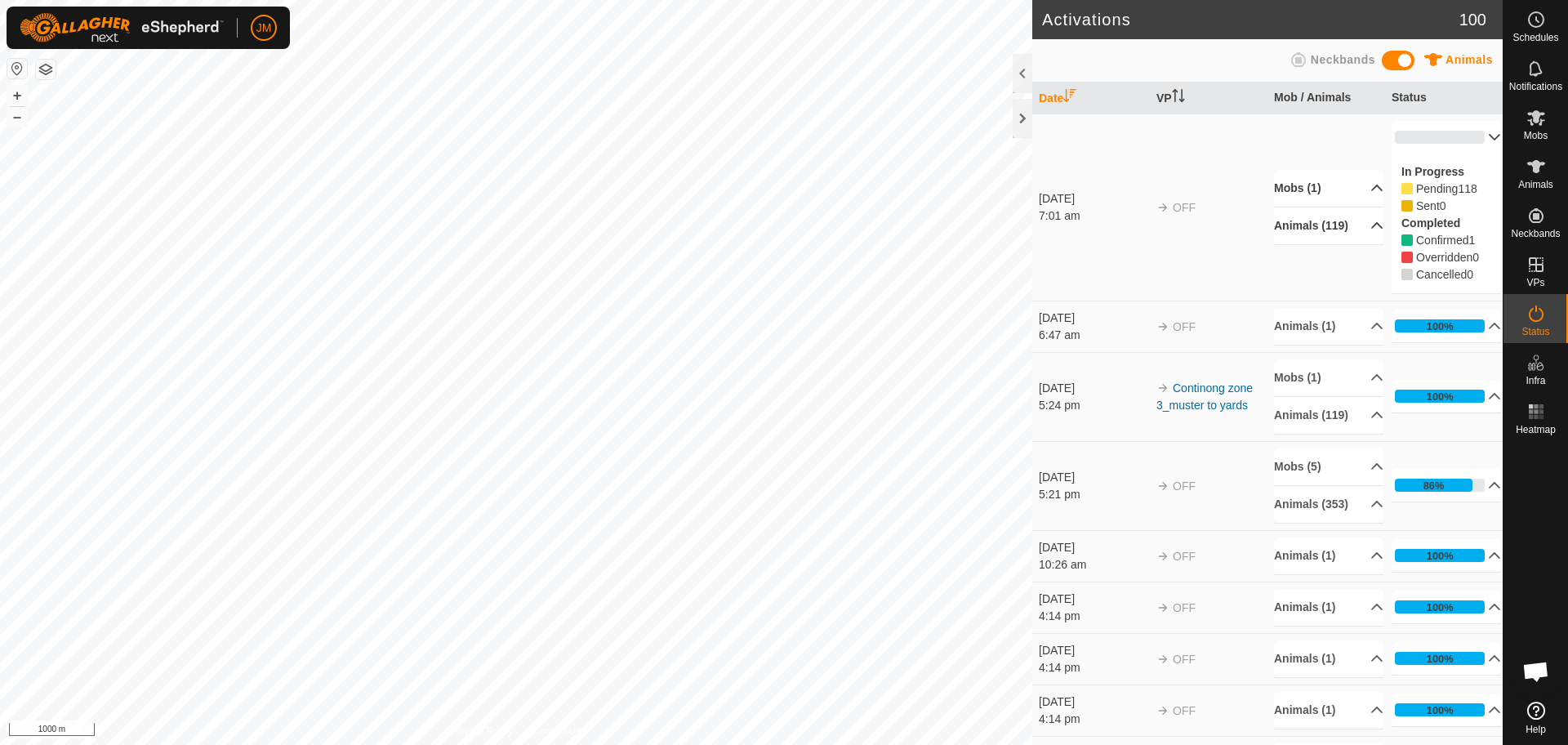
click at [1470, 139] on p-accordion-header "0%" at bounding box center [1447, 137] width 110 height 32
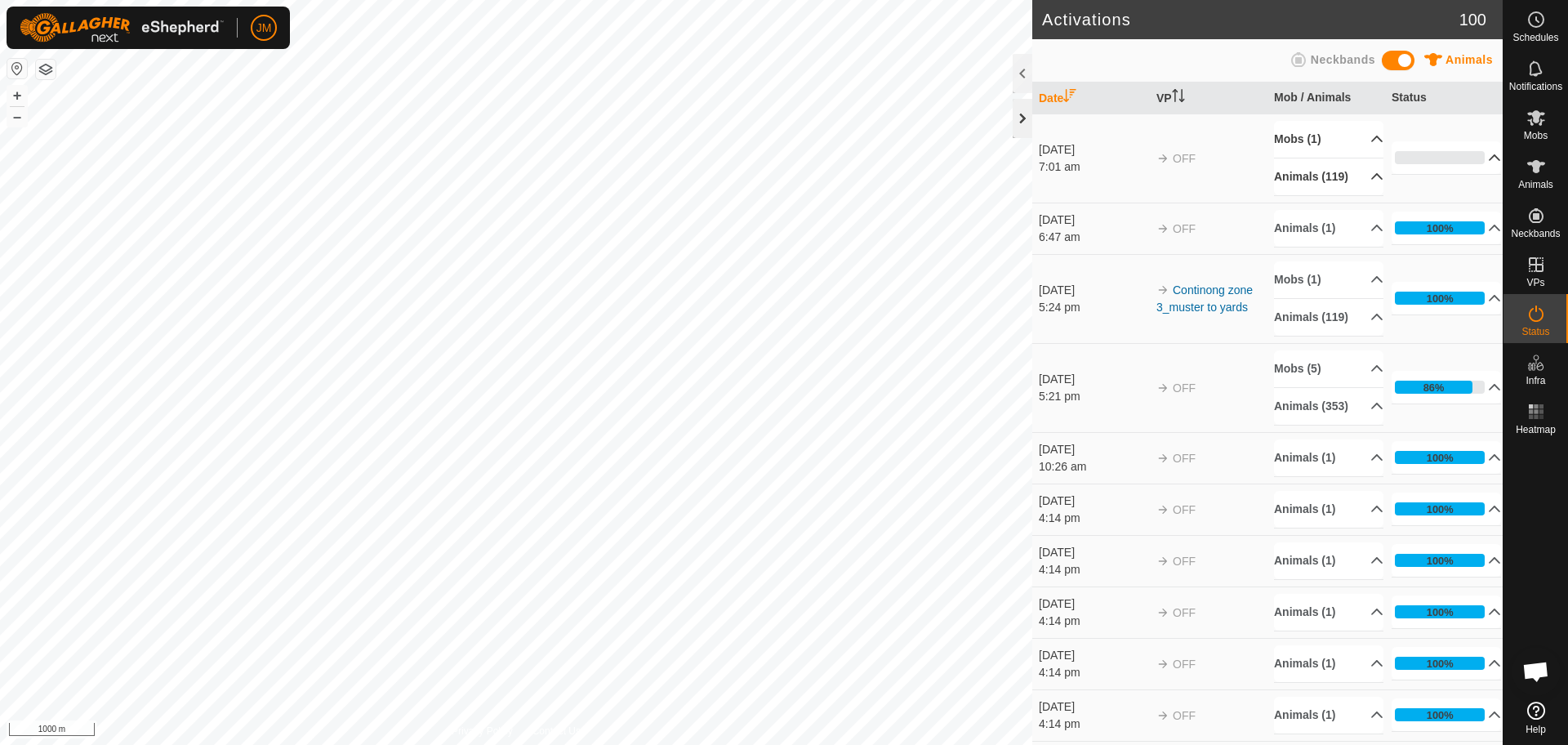
click at [1021, 122] on div at bounding box center [1022, 118] width 20 height 39
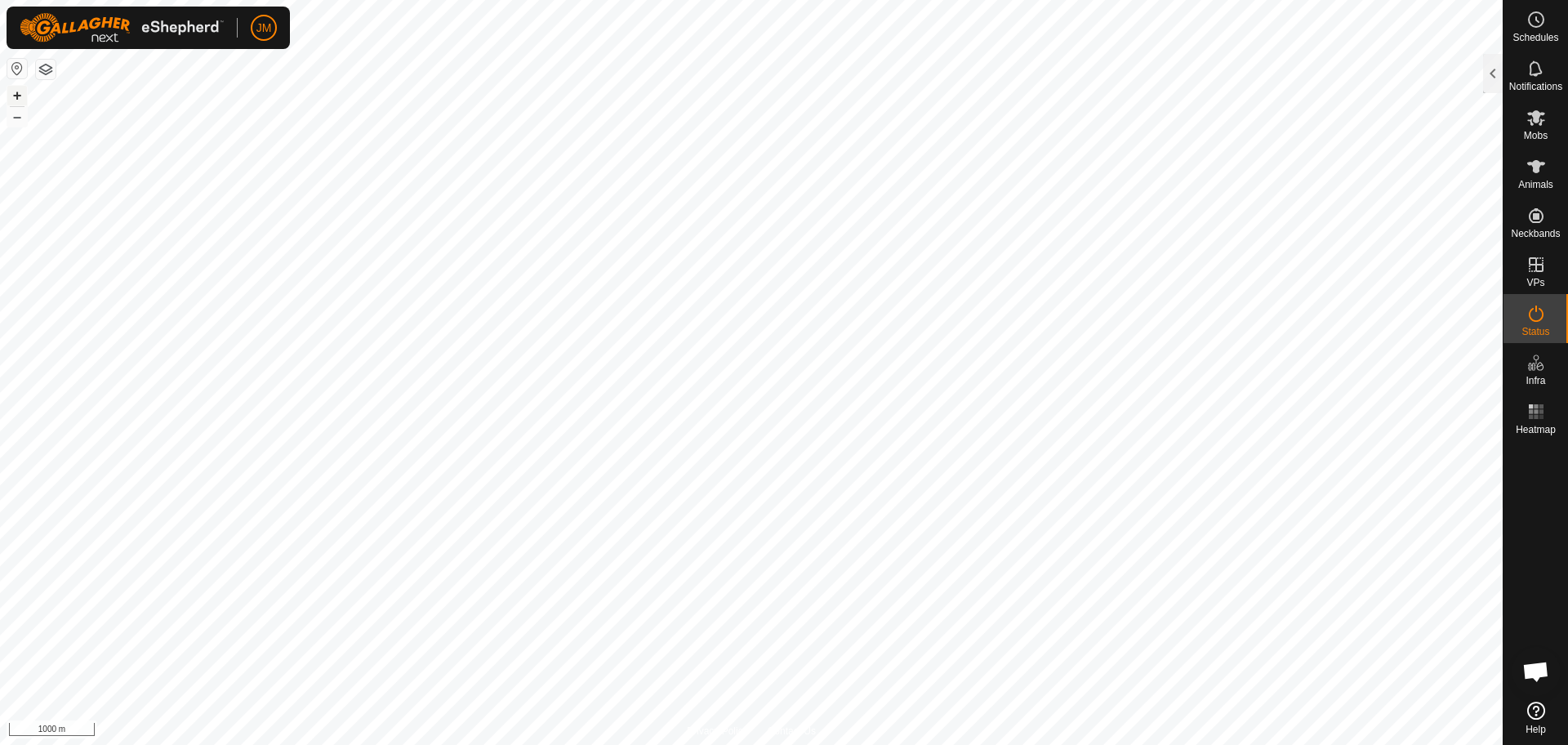
click at [14, 97] on button "+" at bounding box center [17, 96] width 20 height 20
click at [16, 119] on button "–" at bounding box center [17, 117] width 20 height 20
